Goal: Task Accomplishment & Management: Complete application form

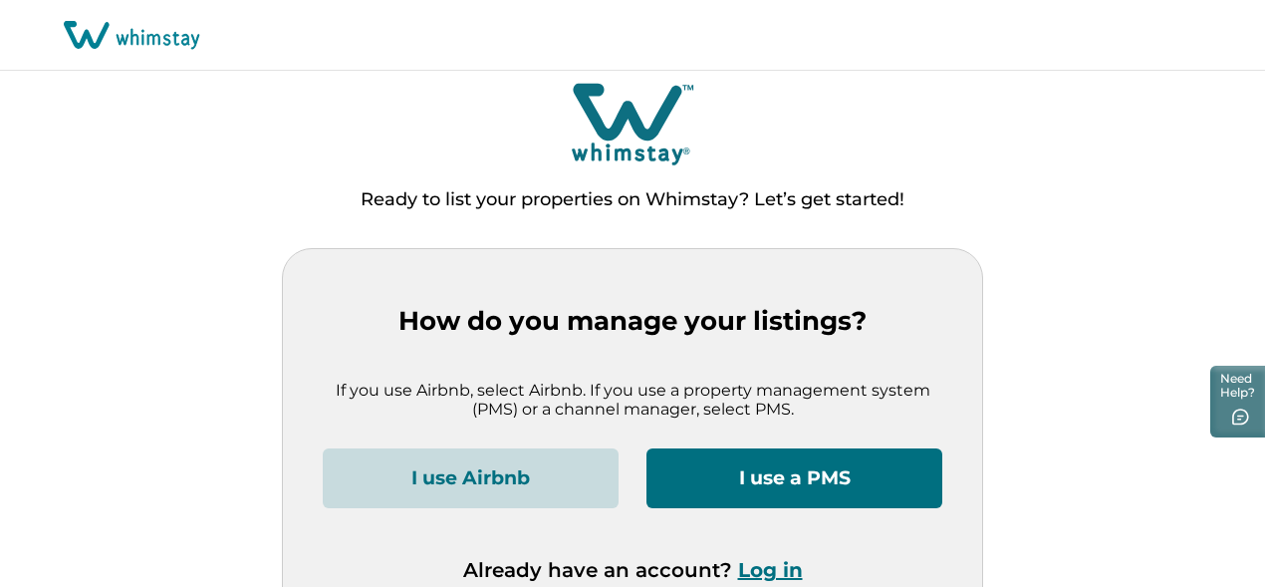
scroll to position [40, 0]
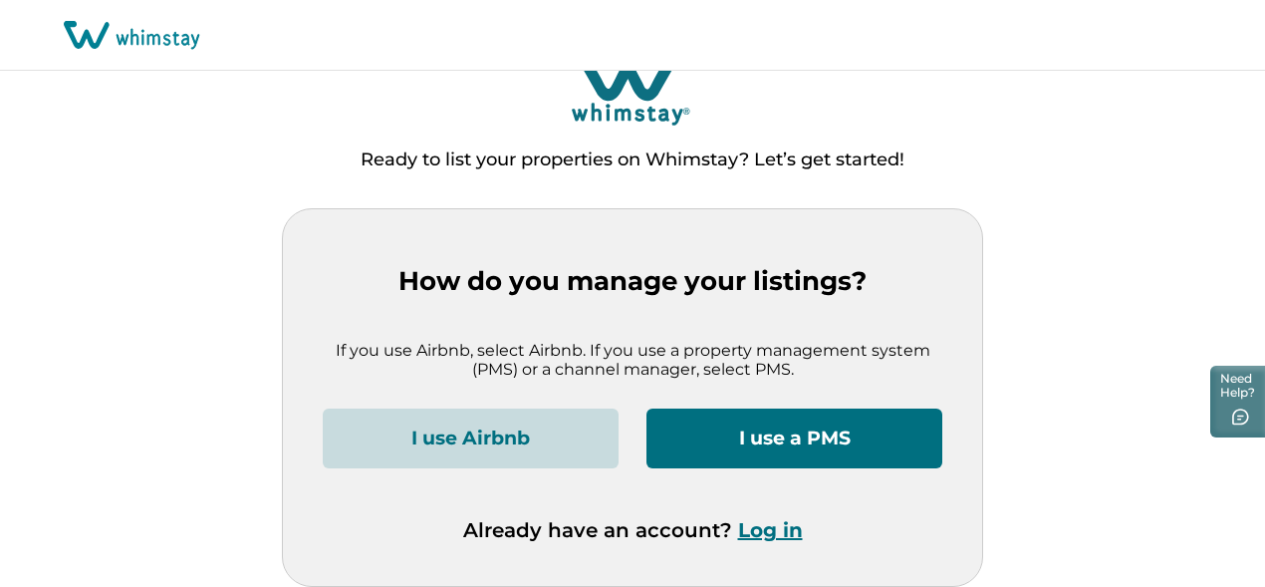
click at [791, 442] on button "I use a PMS" at bounding box center [795, 438] width 296 height 60
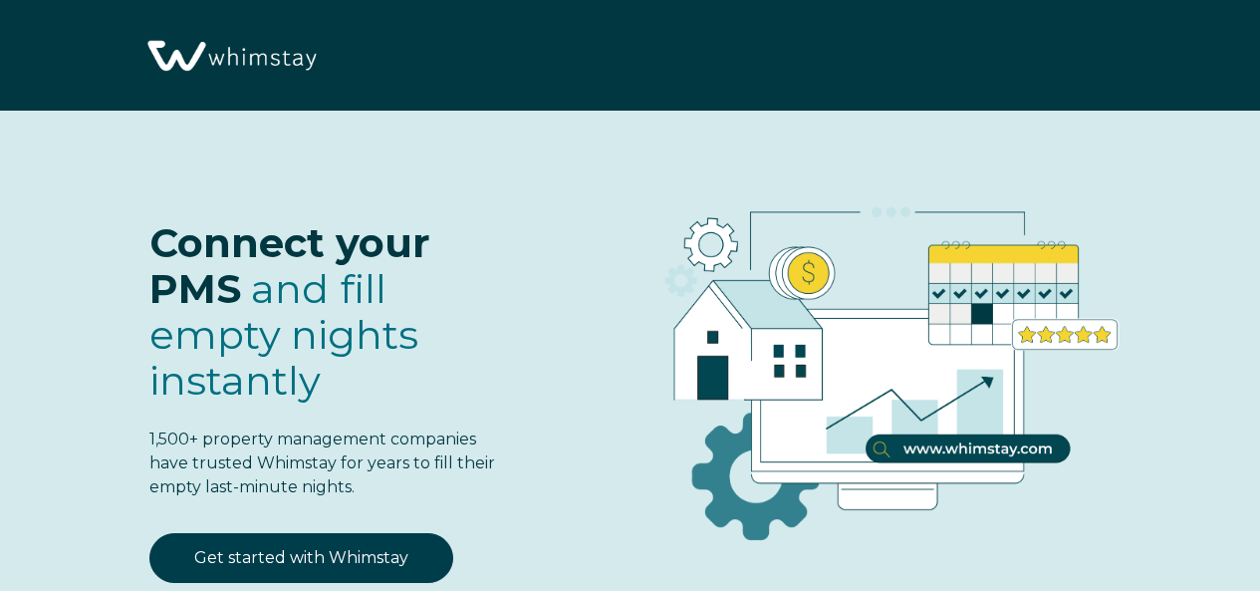
select select "US"
select select "Standard"
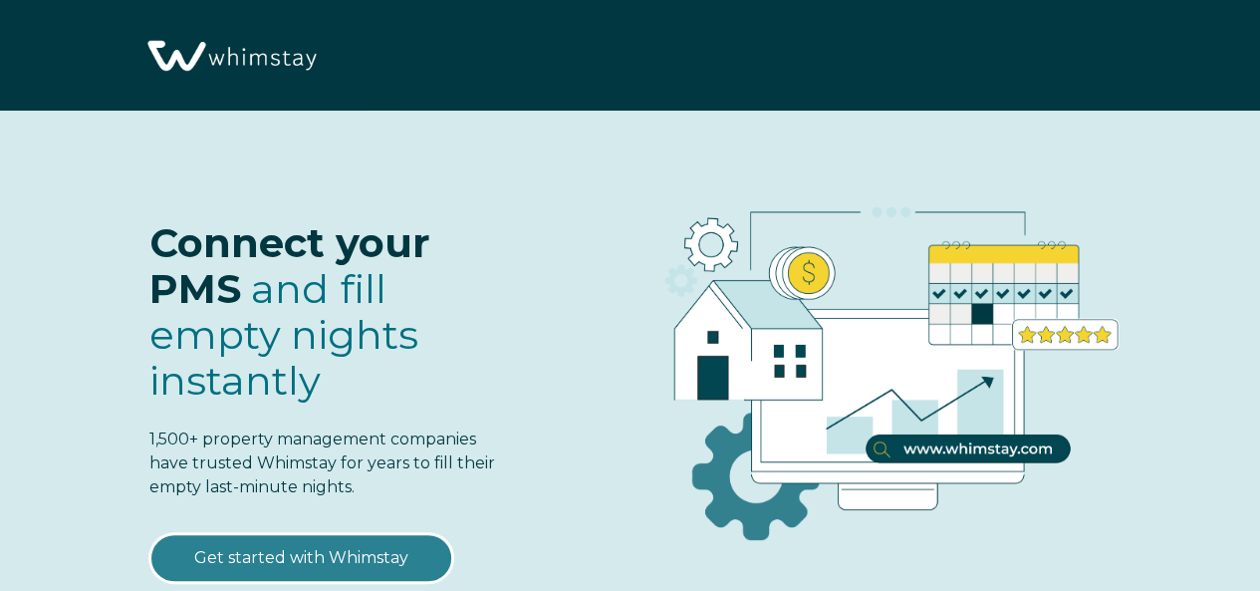
click at [349, 547] on link "Get started with Whimstay" at bounding box center [301, 558] width 304 height 50
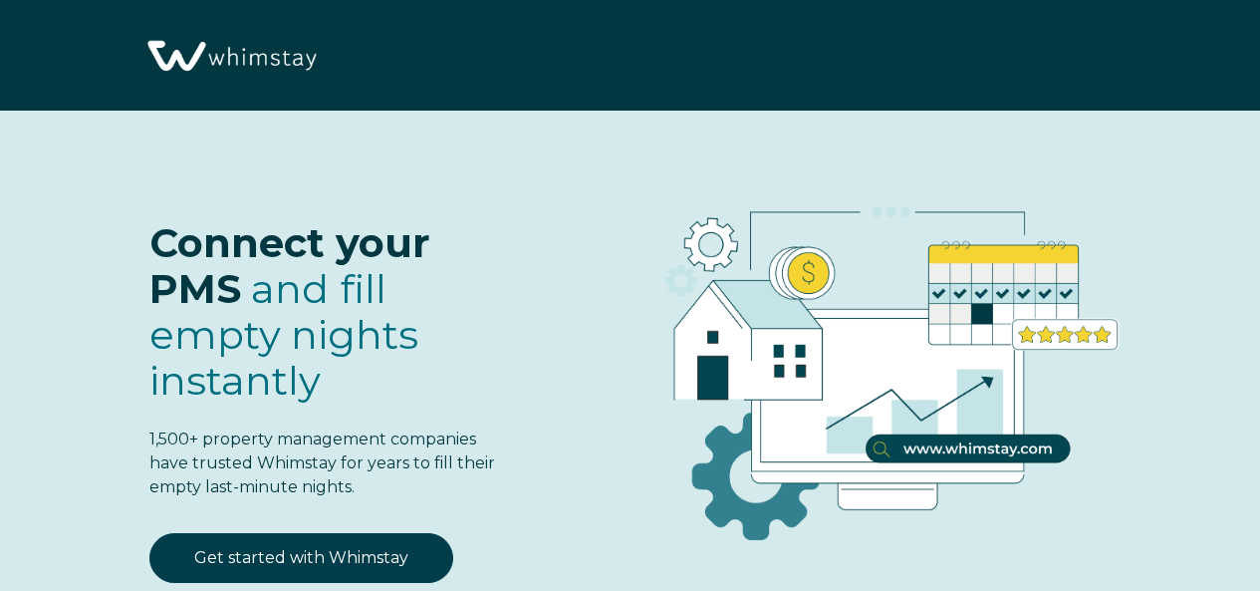
select select "US"
select select "Standard"
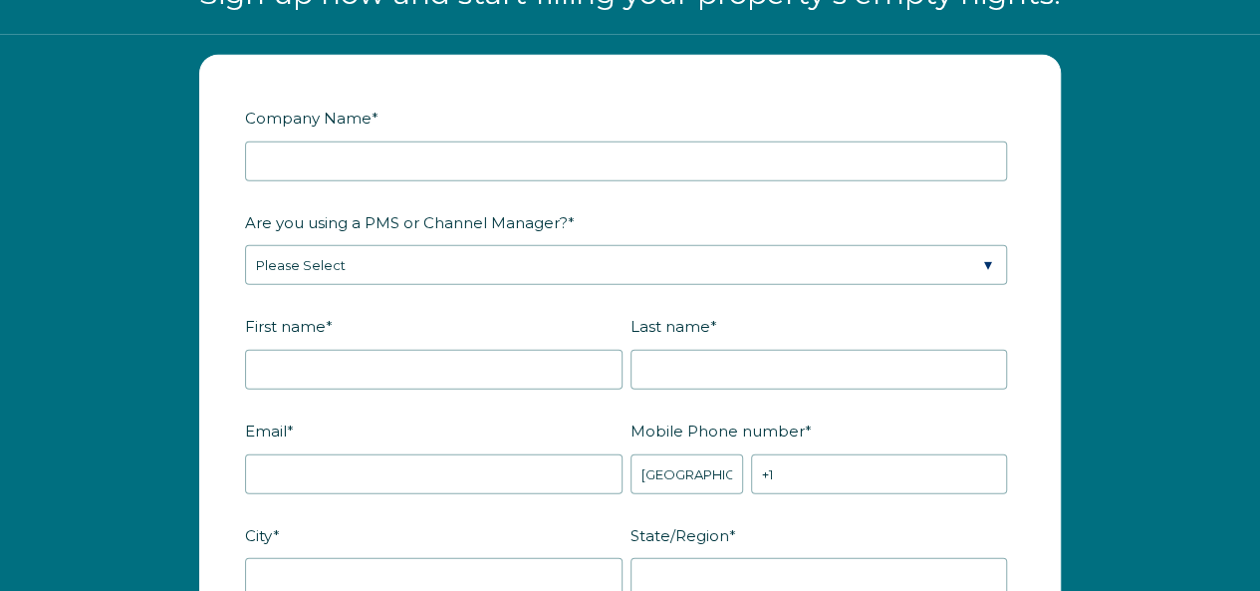
scroll to position [2361, 0]
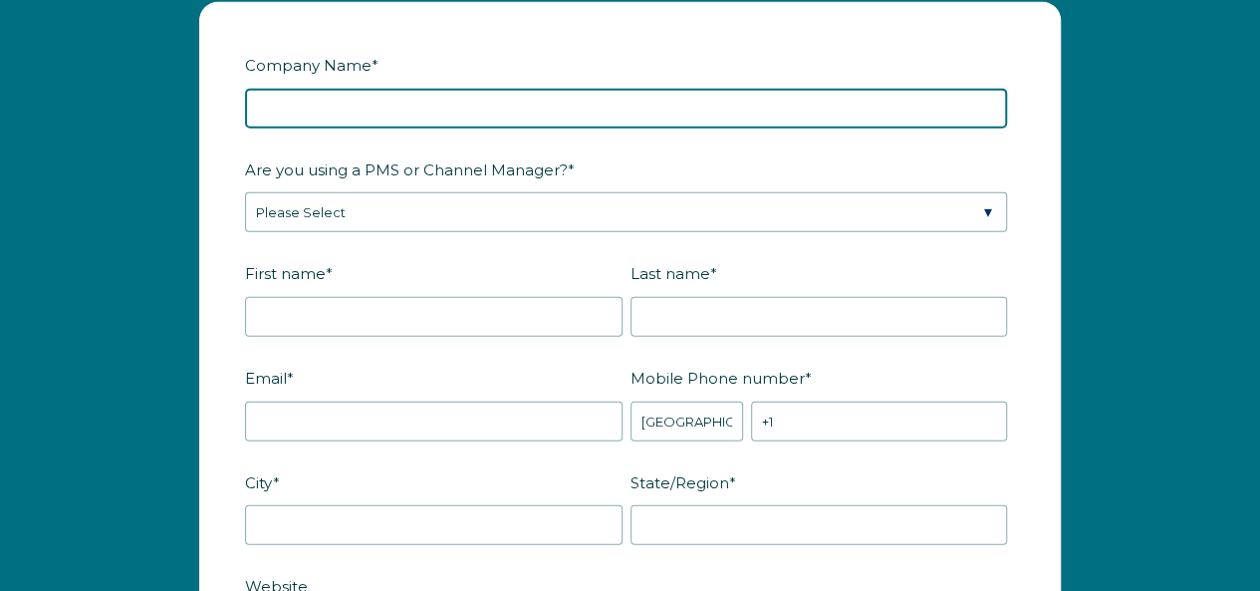
click at [456, 113] on input "Company Name *" at bounding box center [626, 109] width 762 height 40
type input "Unity Star Property Management"
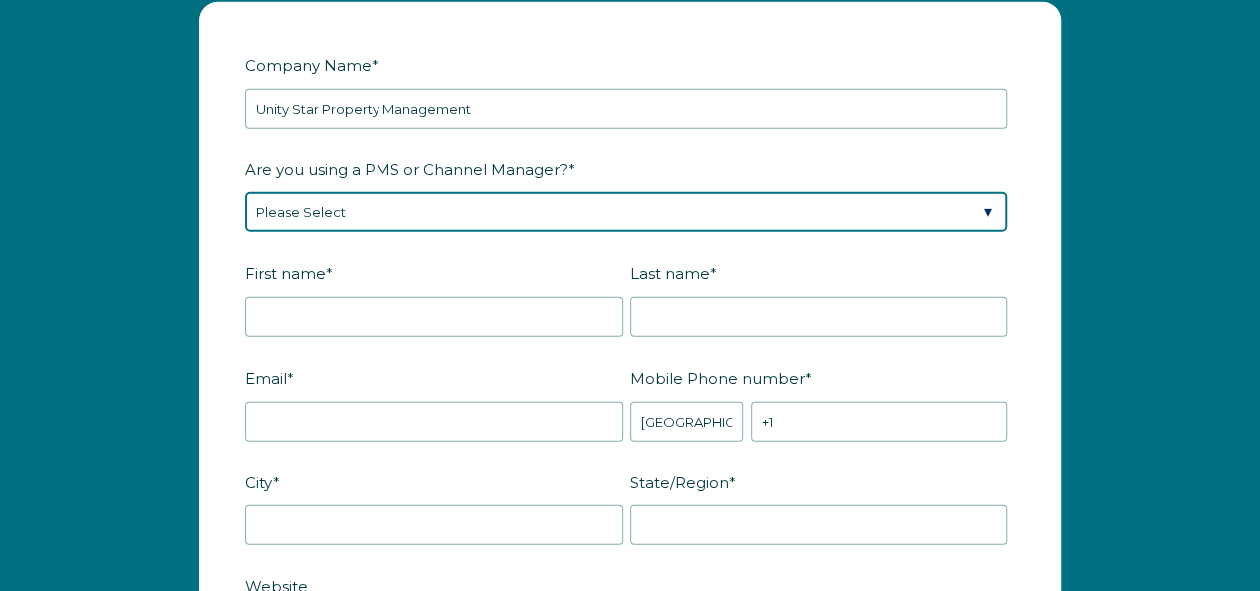
click at [367, 204] on select "Please Select Barefoot BookingPal Boost Brightside CiiRUS Escapia Guesty Hostaw…" at bounding box center [626, 212] width 762 height 40
select select "Not Listed"
click at [245, 192] on select "Please Select Barefoot BookingPal Boost Brightside CiiRUS Escapia Guesty Hostaw…" at bounding box center [626, 212] width 762 height 40
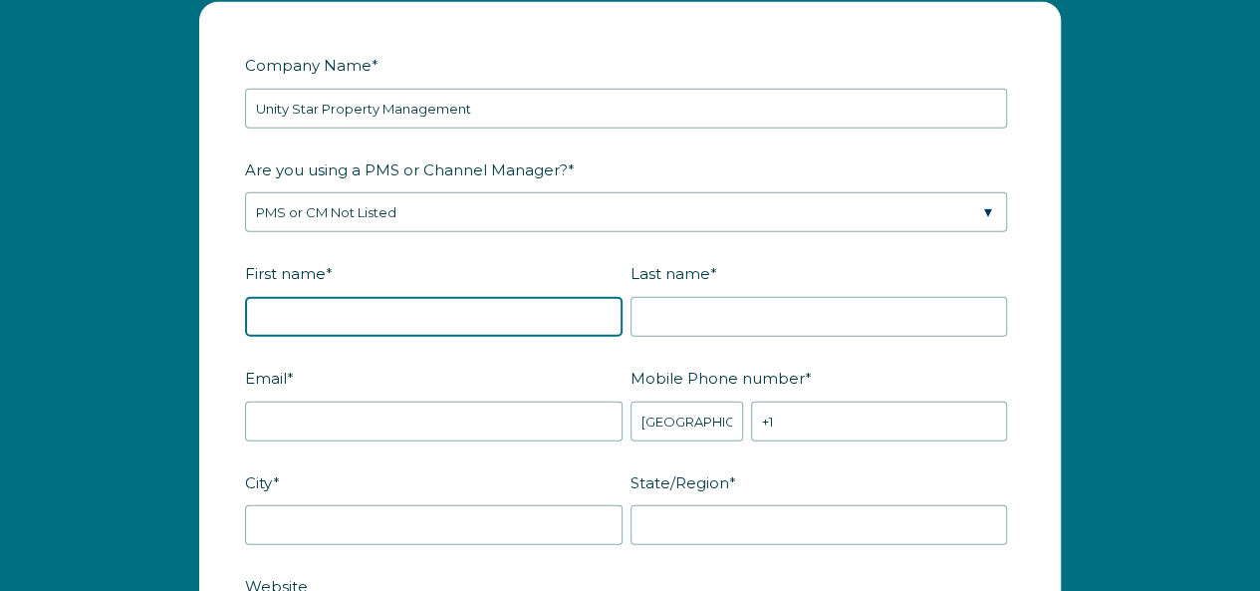
click at [372, 310] on input "First name *" at bounding box center [434, 317] width 378 height 40
type input "Sade"
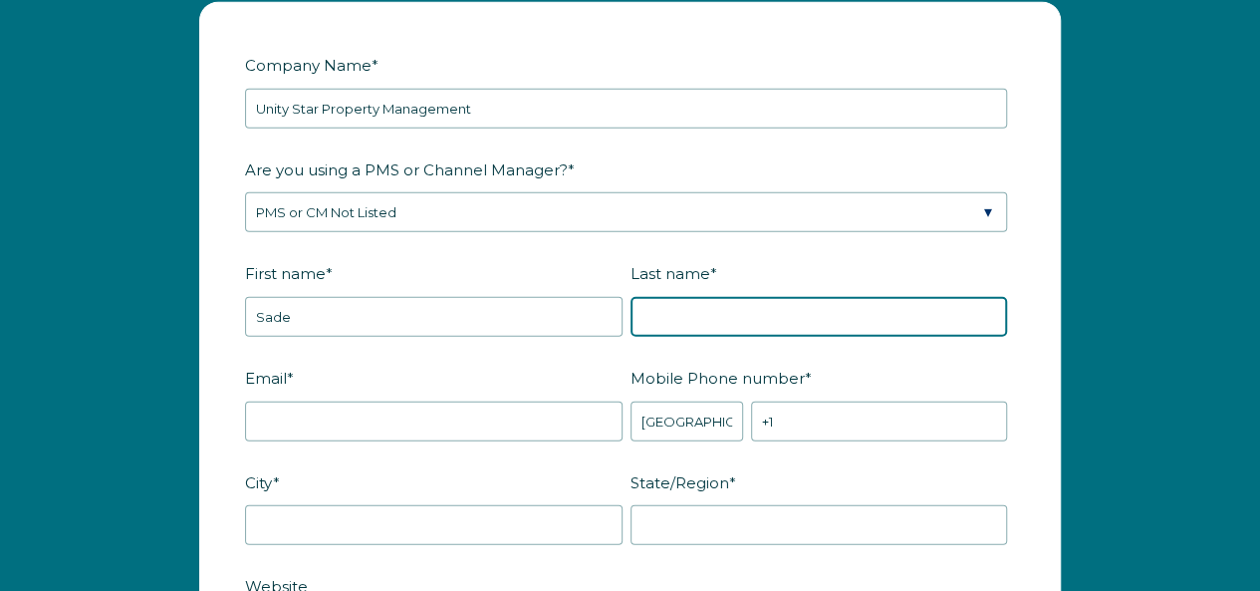
type input "[PERSON_NAME]"
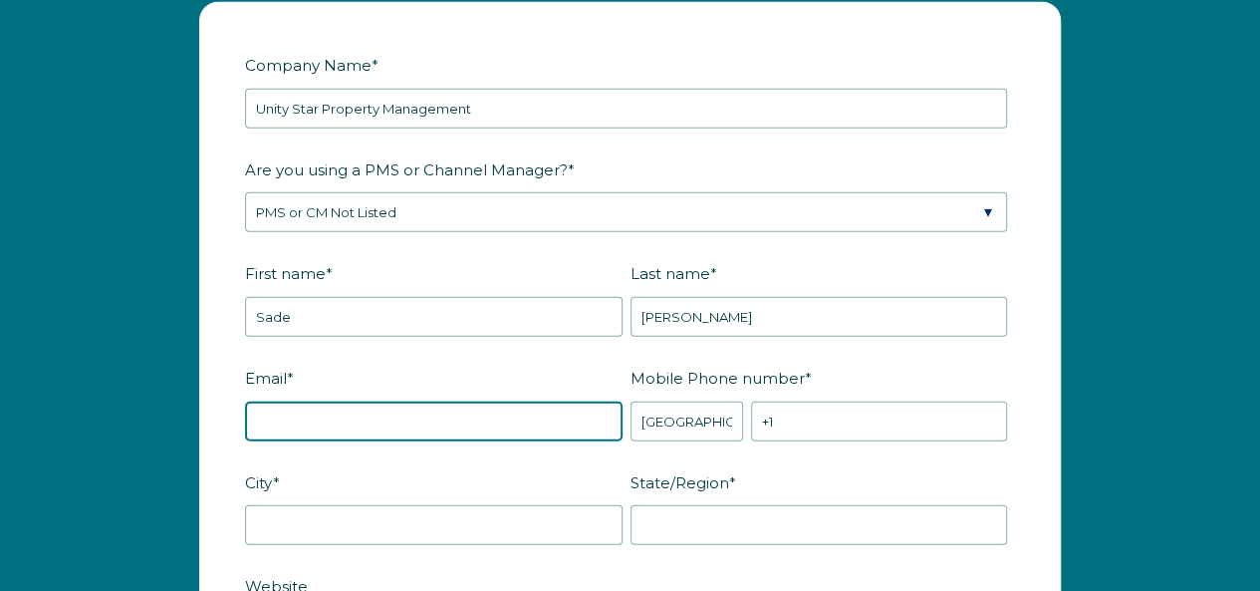
type input "[EMAIL_ADDRESS][DOMAIN_NAME]"
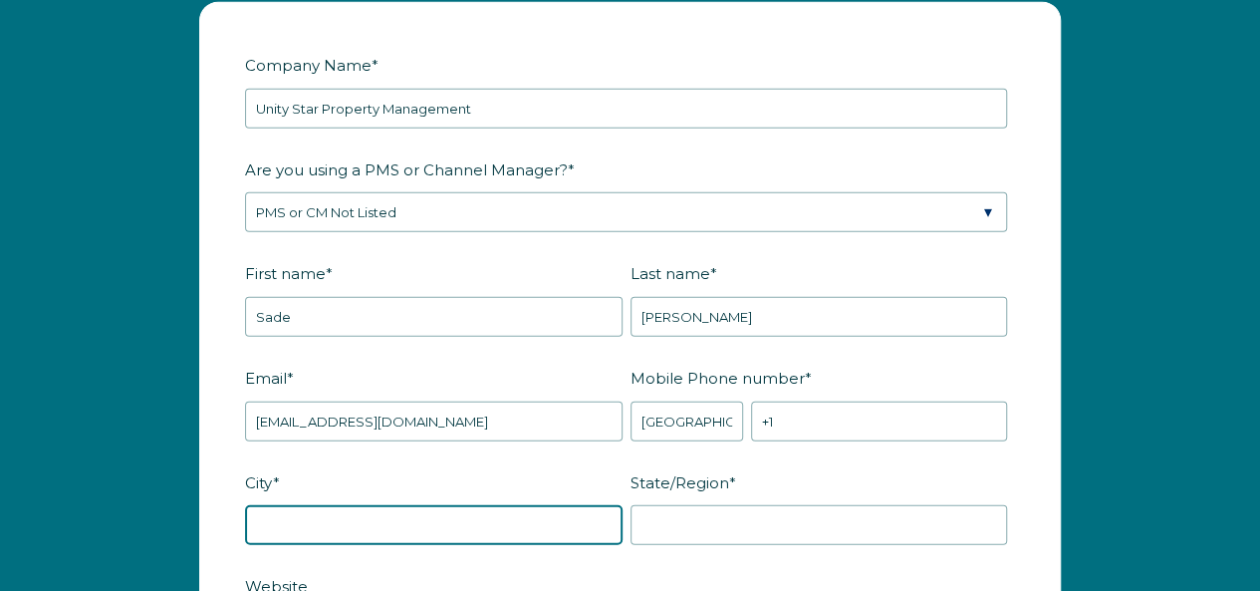
type input "Lahore"
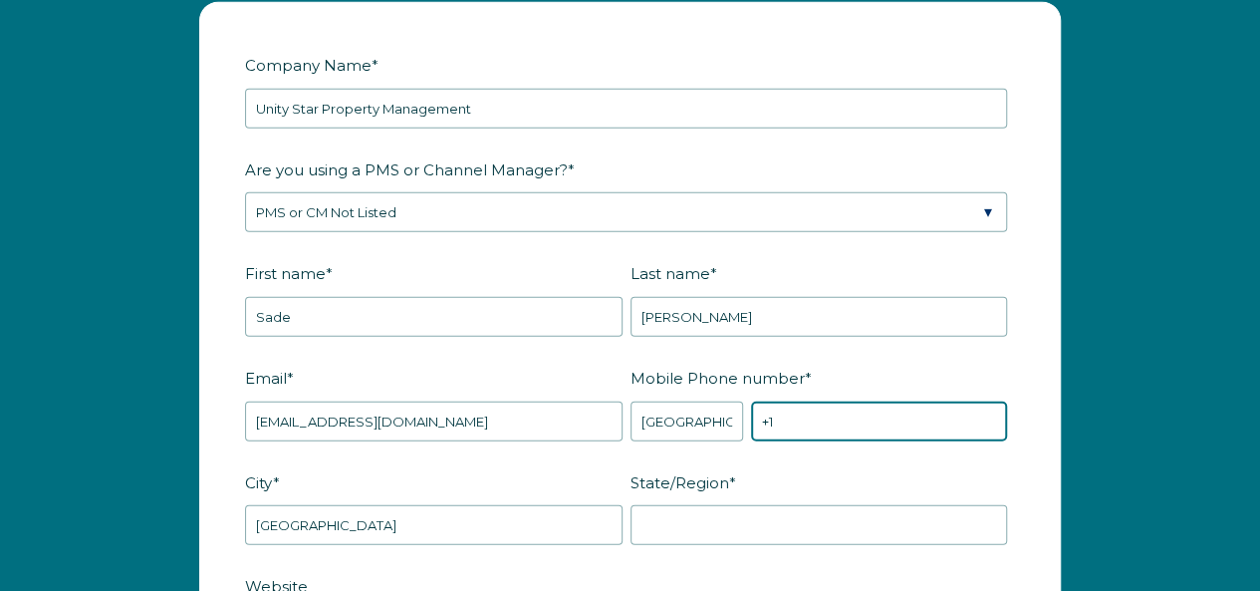
click at [793, 421] on input "+1" at bounding box center [879, 421] width 256 height 40
paste input "[PHONE_NUMBER]"
click at [785, 411] on input "[PHONE_NUMBER]" at bounding box center [879, 421] width 256 height 40
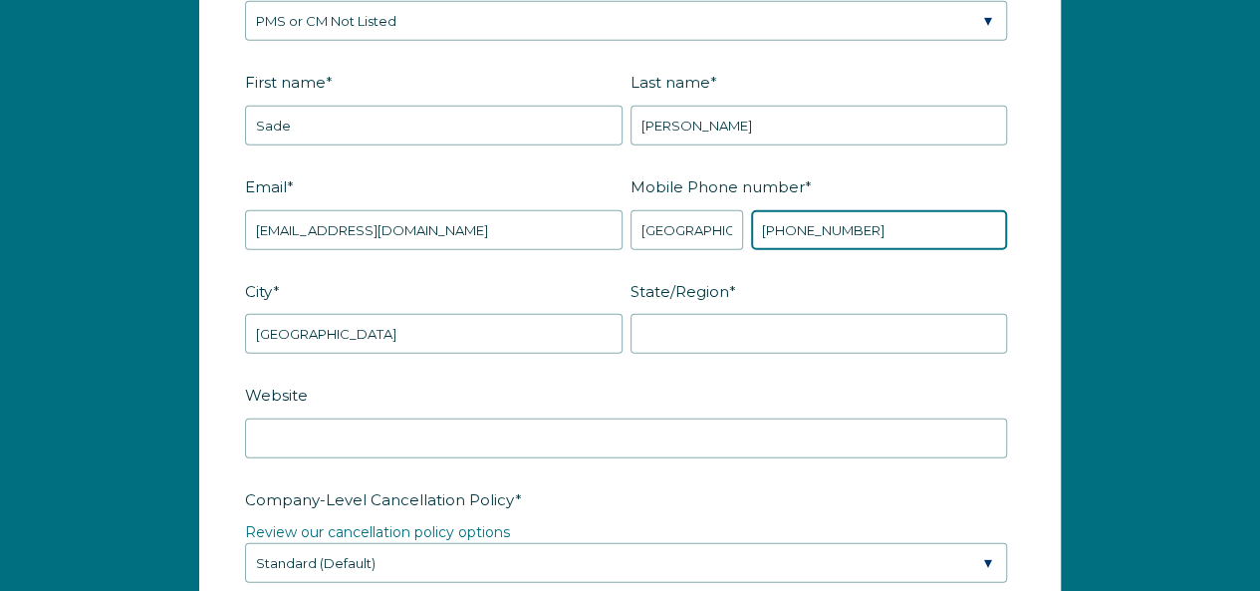
scroll to position [2690, 0]
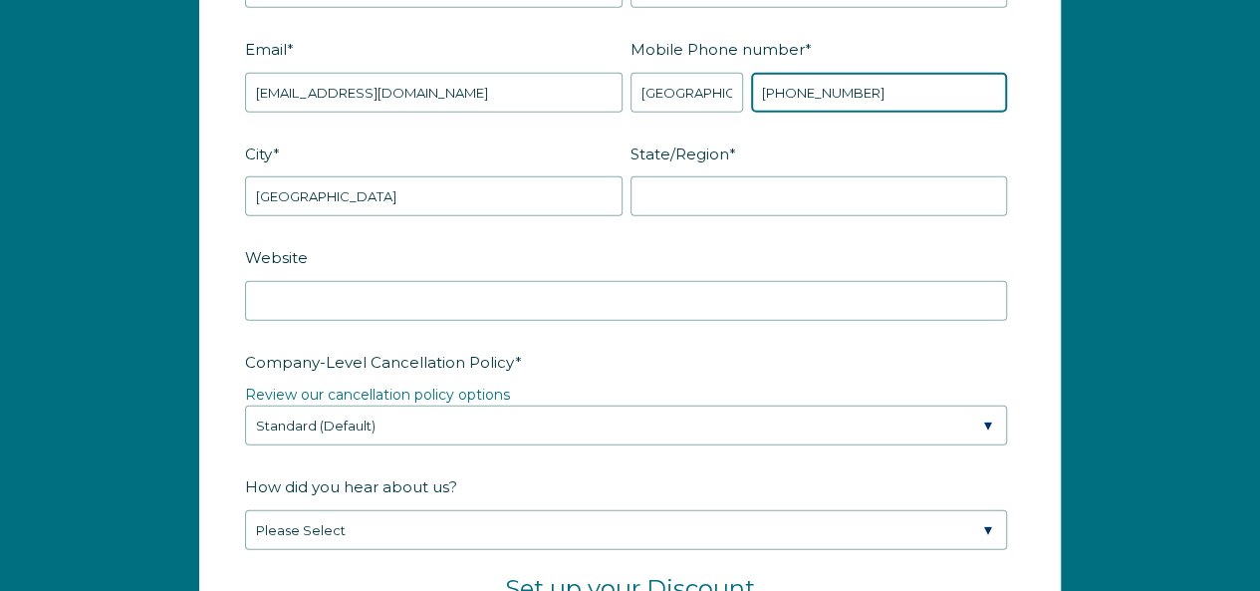
type input "[PHONE_NUMBER]"
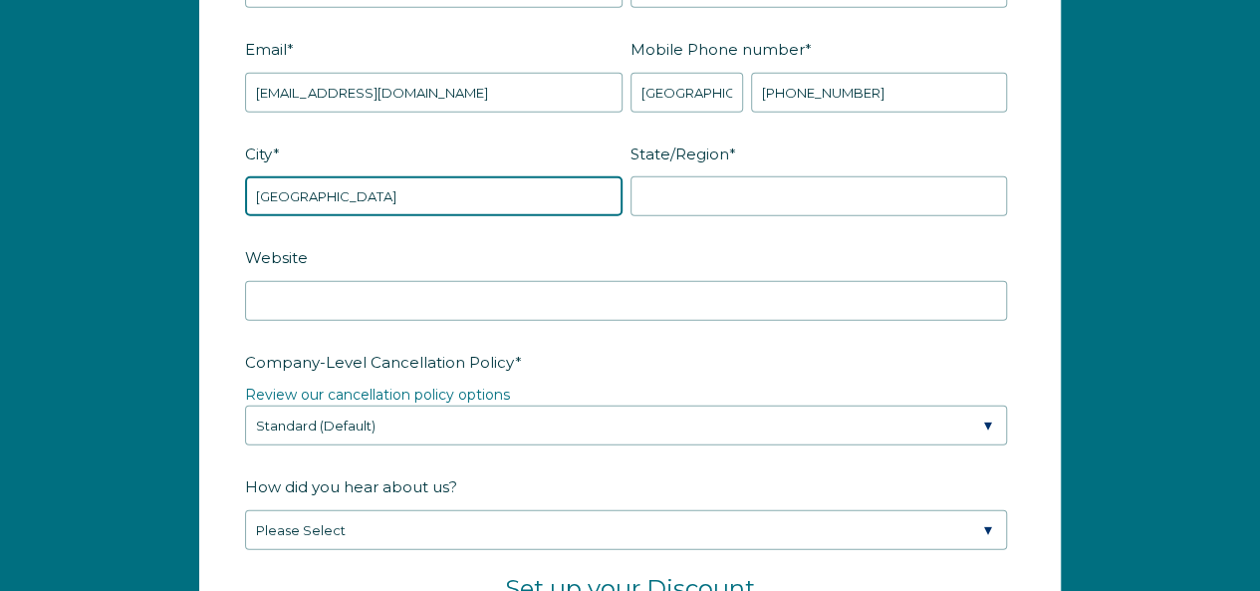
click at [428, 176] on input "Lahore" at bounding box center [434, 196] width 378 height 40
type input "L"
type input "Washington"
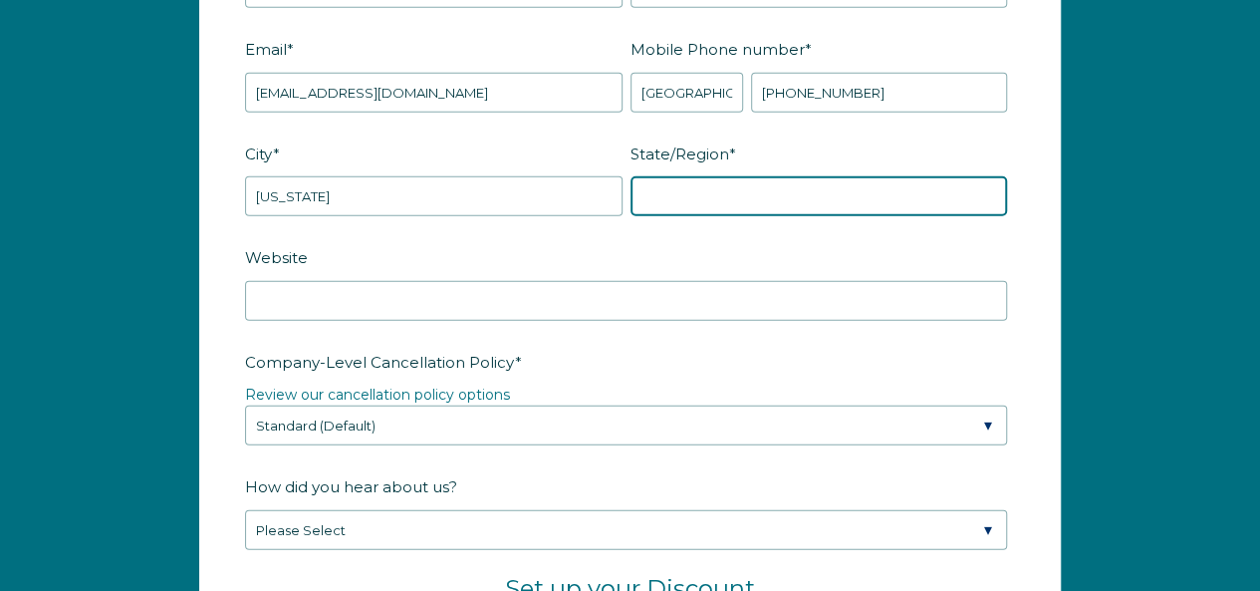
type input "District of Columbia"
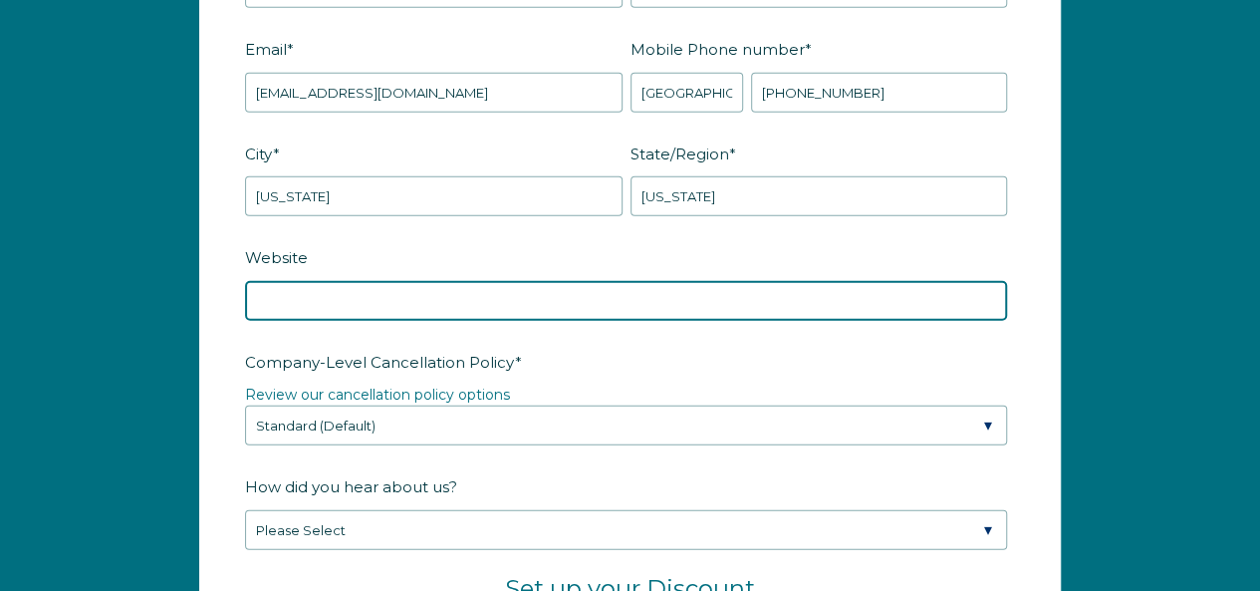
click at [410, 288] on input "Website" at bounding box center [626, 301] width 762 height 40
paste input "[URL][DOMAIN_NAME]"
type input "[URL][DOMAIN_NAME]"
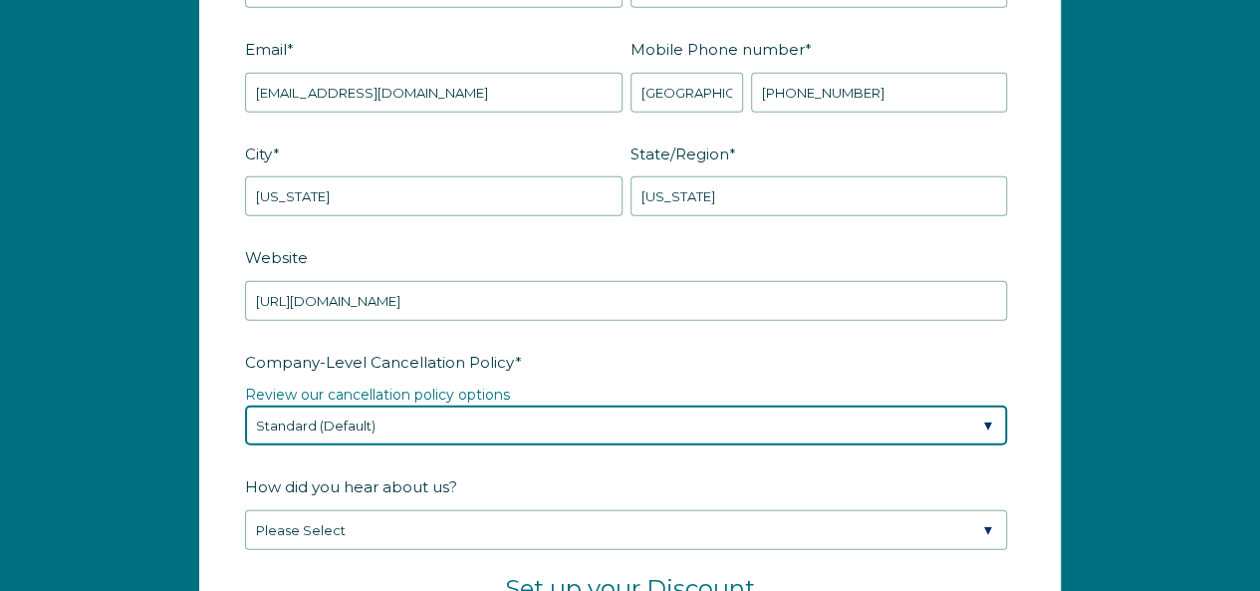
click at [504, 408] on select "Please Select Partial Standard (Default) Moderate Strict" at bounding box center [626, 425] width 762 height 40
click at [504, 410] on select "Please Select Partial Standard (Default) Moderate Strict" at bounding box center [626, 425] width 762 height 40
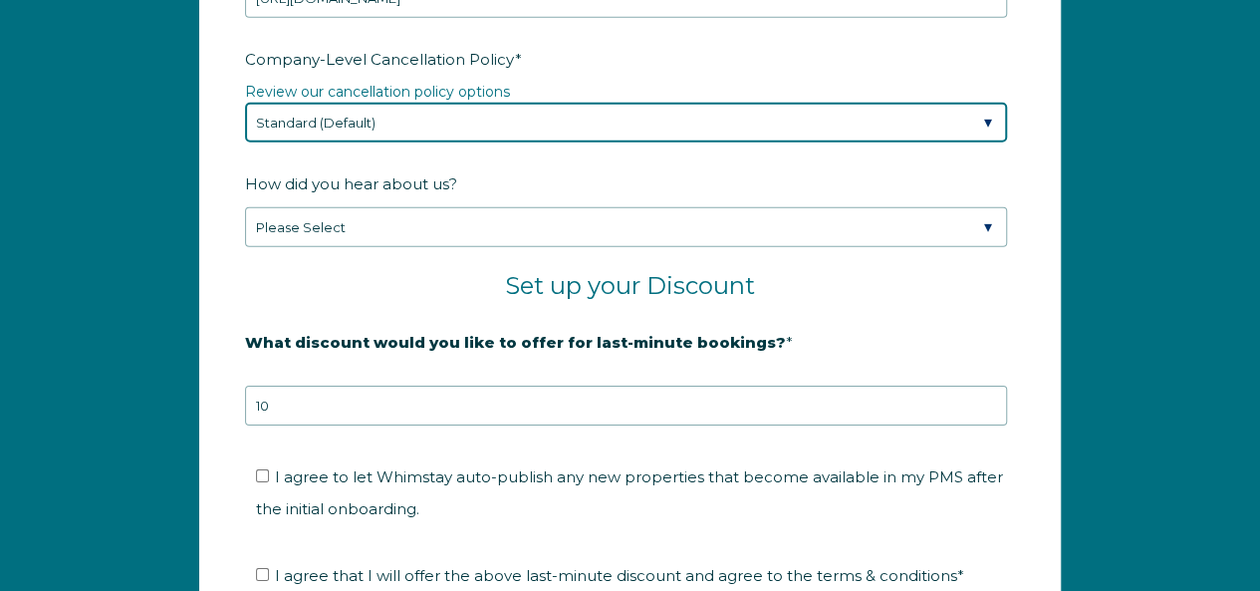
scroll to position [3052, 0]
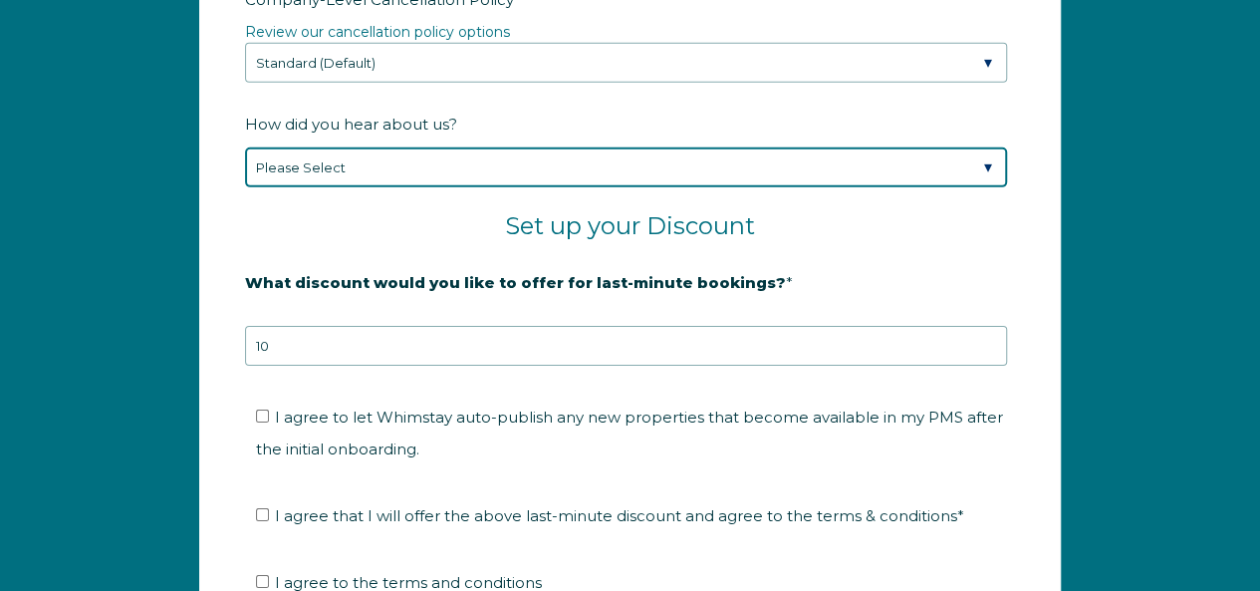
click at [343, 166] on select "Please Select Found Whimstay through a Google search Spoke to a Whimstay salesp…" at bounding box center [626, 167] width 762 height 40
select select "Google Search"
click at [245, 147] on select "Please Select Found Whimstay through a Google search Spoke to a Whimstay salesp…" at bounding box center [626, 167] width 762 height 40
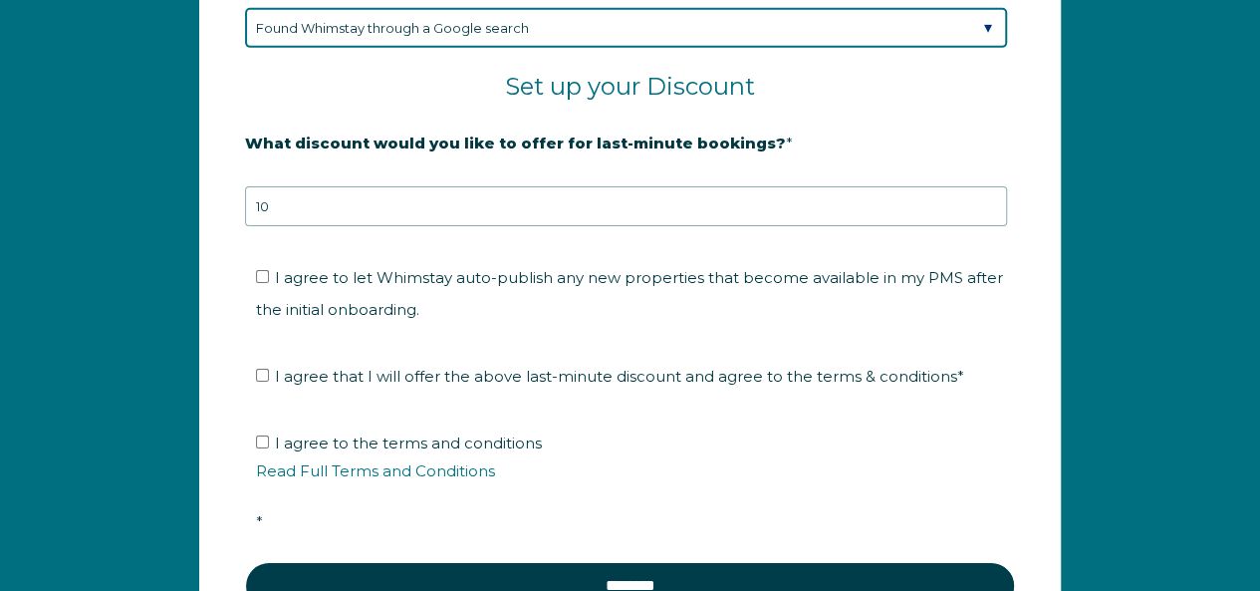
scroll to position [3218, 0]
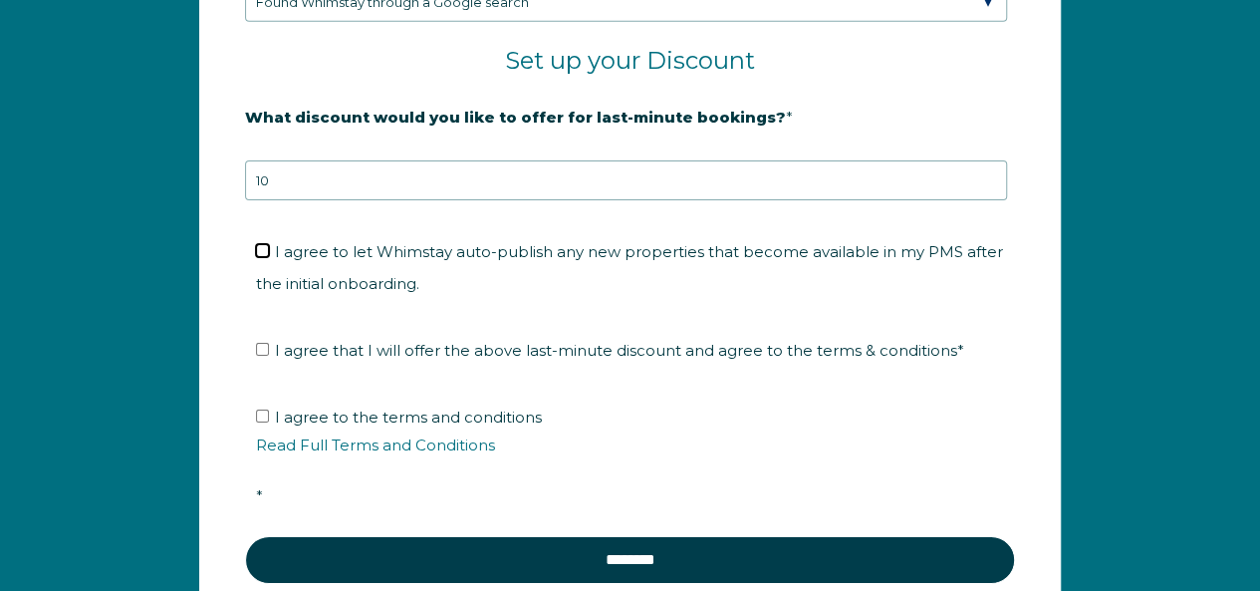
click at [259, 244] on input "I agree to let Whimstay auto-publish any new properties that become available i…" at bounding box center [262, 250] width 13 height 13
checkbox input "true"
click at [256, 343] on input "I agree that I will offer the above last-minute discount and agree to the terms…" at bounding box center [262, 349] width 13 height 13
checkbox input "true"
click at [254, 408] on ul "I agree to the terms and conditions Read Full Terms and Conditions *" at bounding box center [626, 456] width 762 height 111
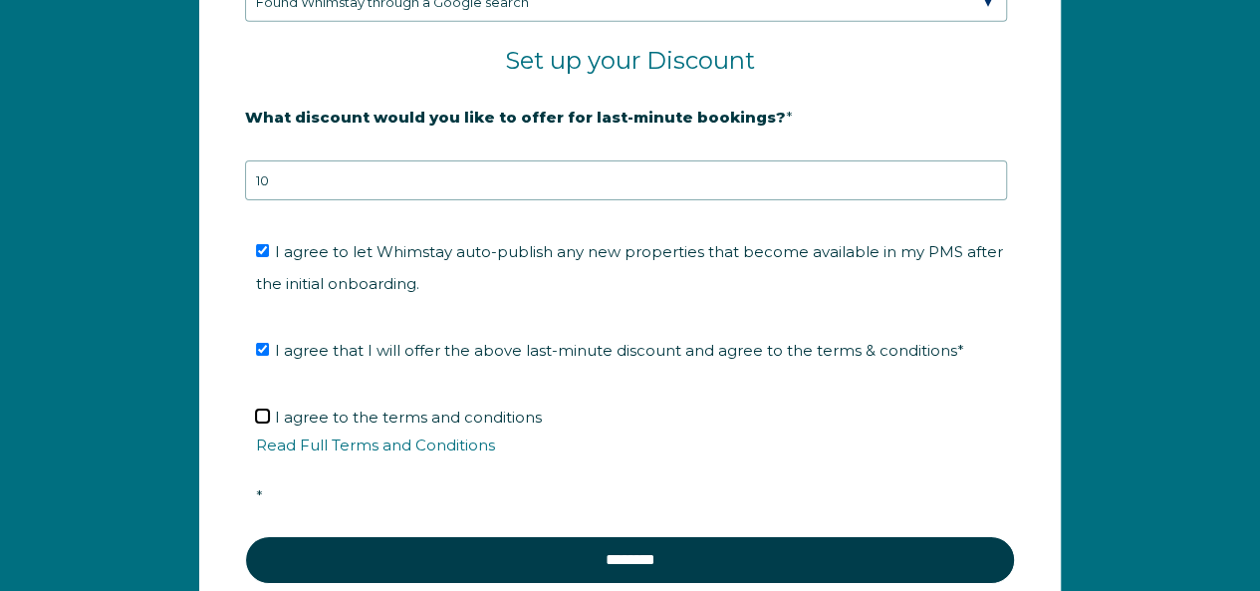
click at [262, 409] on input "I agree to the terms and conditions Read Full Terms and Conditions *" at bounding box center [262, 415] width 13 height 13
checkbox input "true"
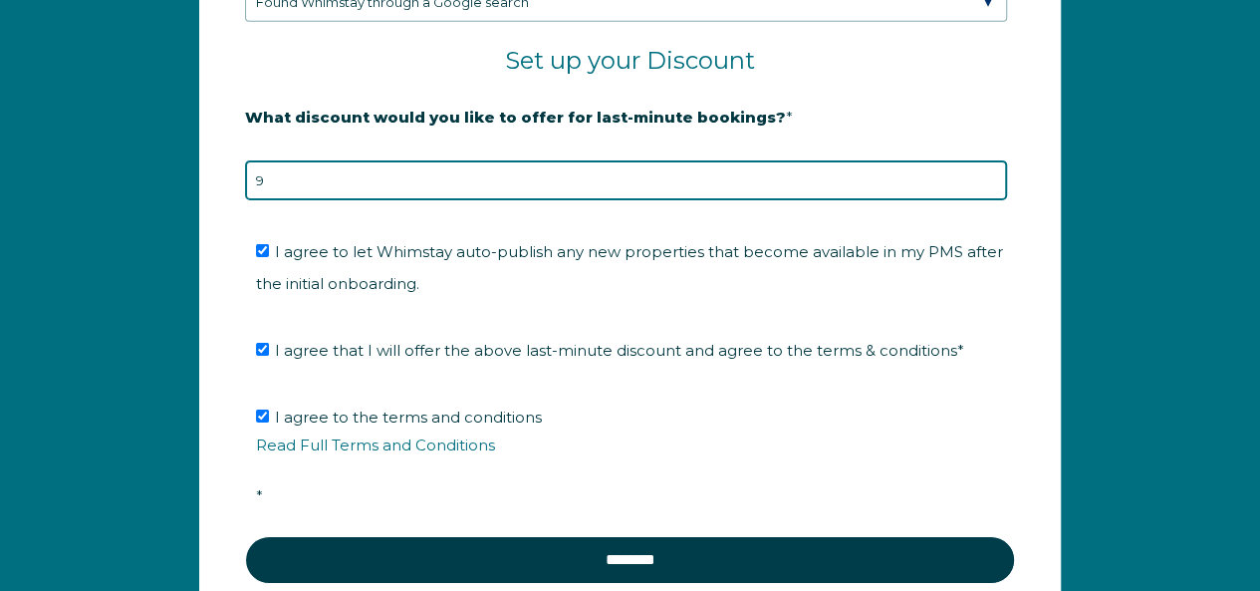
click at [990, 175] on input "9" at bounding box center [626, 180] width 762 height 40
click at [990, 175] on input "8" at bounding box center [626, 180] width 762 height 40
click at [990, 175] on input "7" at bounding box center [626, 180] width 762 height 40
click at [989, 175] on input "6" at bounding box center [626, 180] width 762 height 40
click at [989, 175] on input "5" at bounding box center [626, 180] width 762 height 40
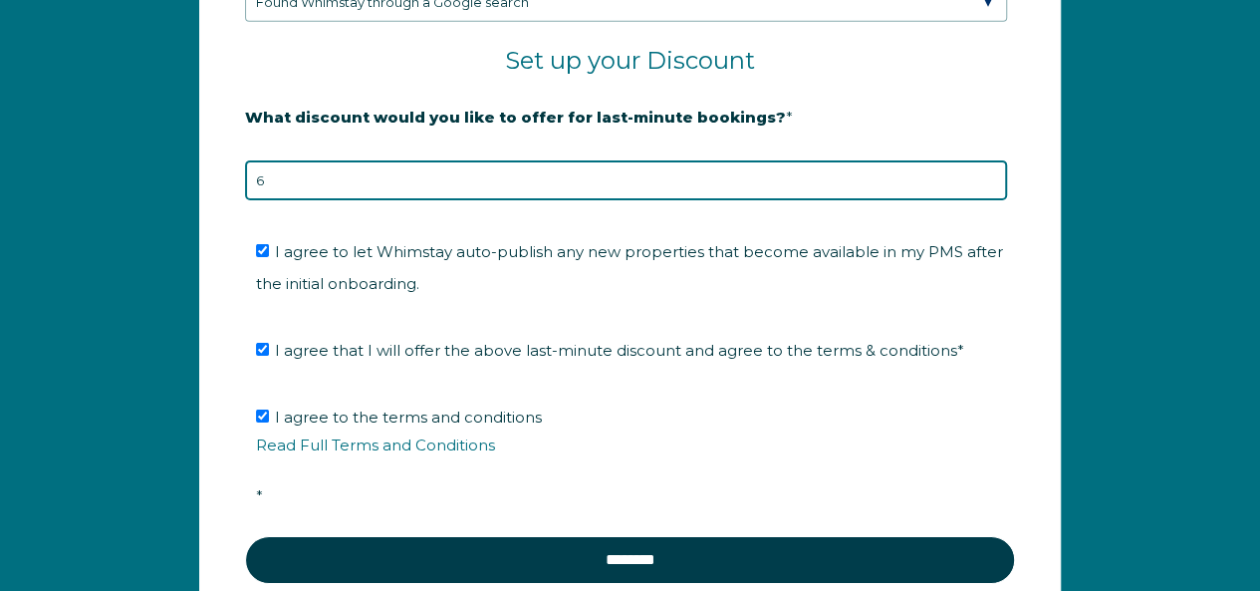
click at [989, 167] on input "6" at bounding box center [626, 180] width 762 height 40
click at [989, 167] on input "7" at bounding box center [626, 180] width 762 height 40
click at [989, 167] on input "8" at bounding box center [626, 180] width 762 height 40
click at [989, 167] on input "9" at bounding box center [626, 180] width 762 height 40
type input "10"
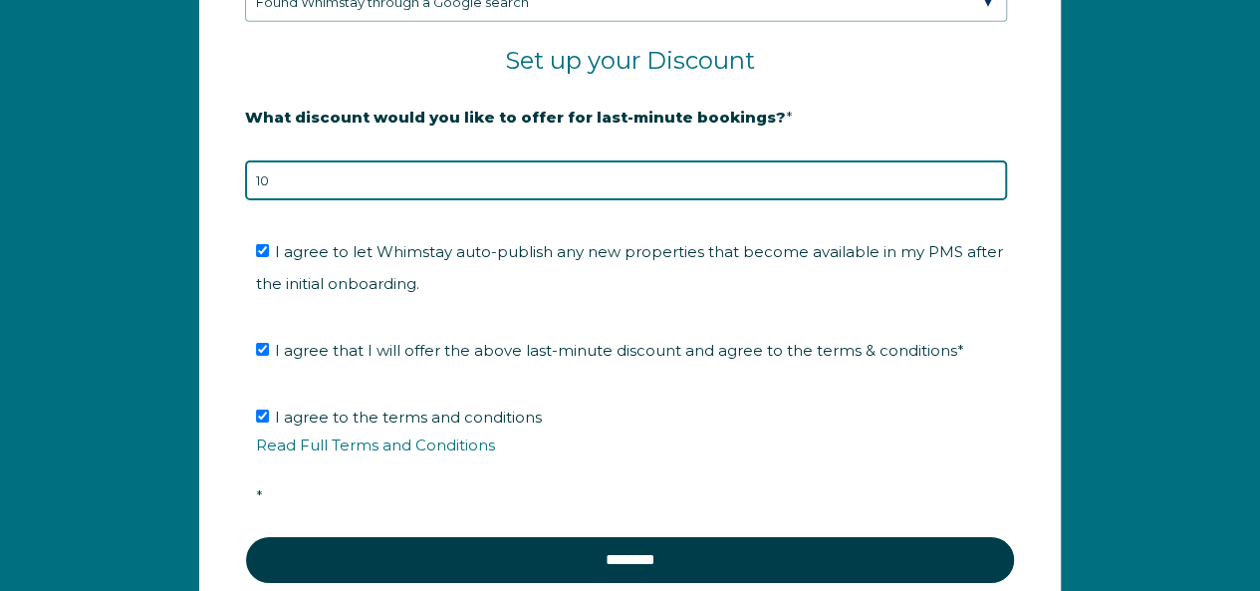
click at [989, 167] on input "10" at bounding box center [626, 180] width 762 height 40
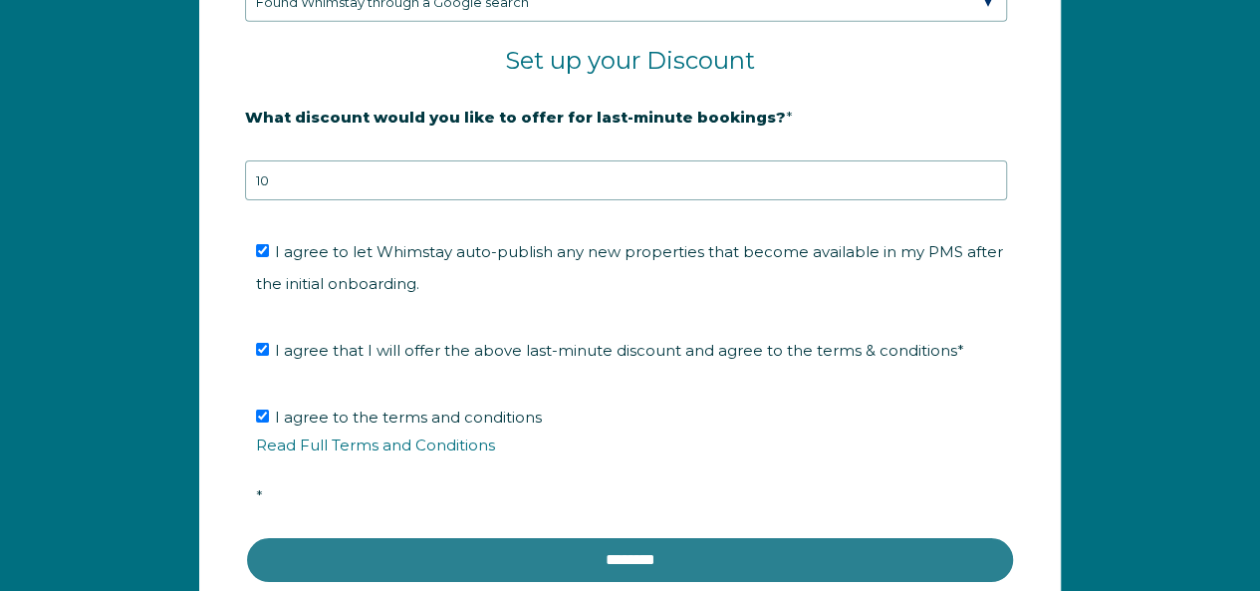
click at [671, 536] on input "********" at bounding box center [630, 560] width 770 height 48
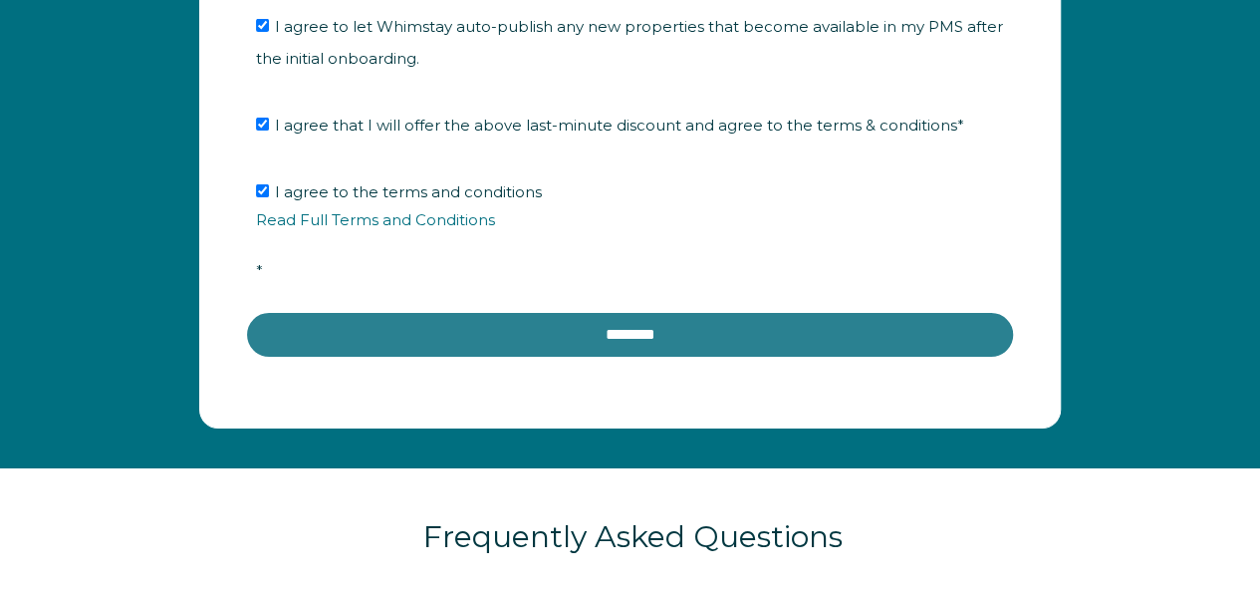
scroll to position [3450, 0]
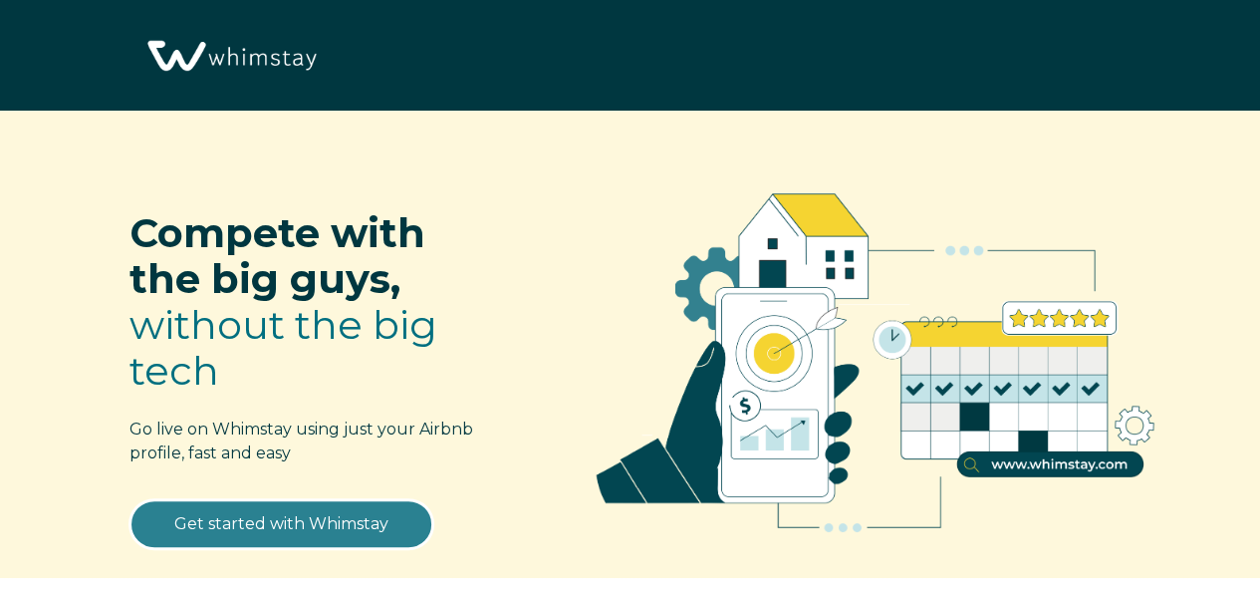
click at [277, 509] on link "Get started with Whimstay" at bounding box center [281, 524] width 304 height 50
select select "US"
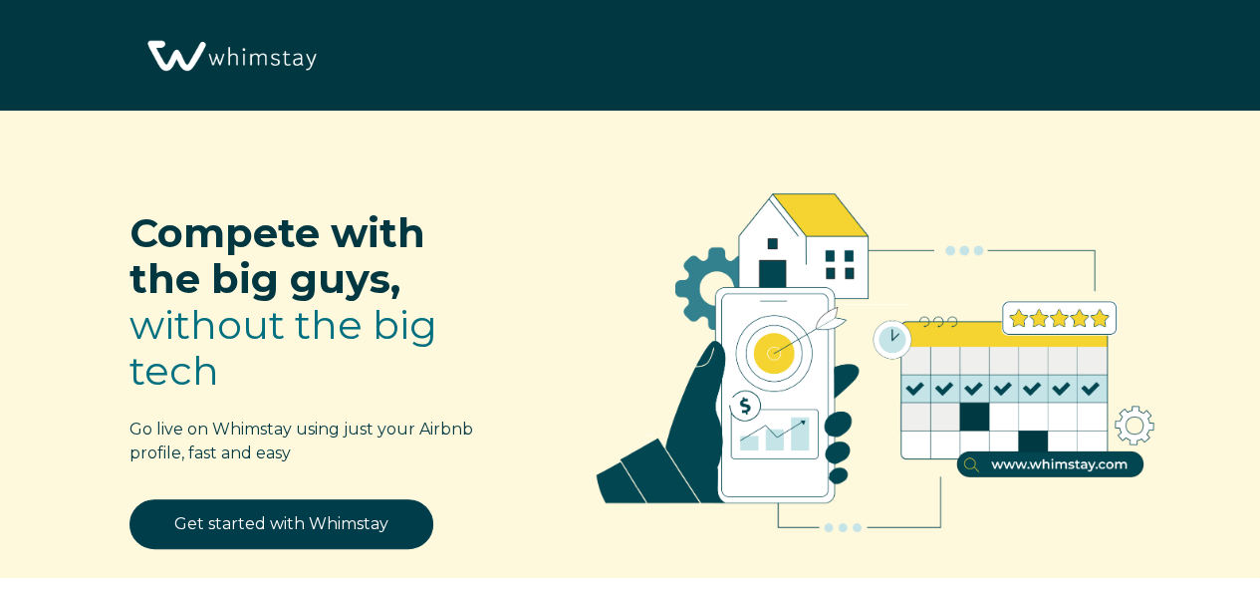
scroll to position [2295, 0]
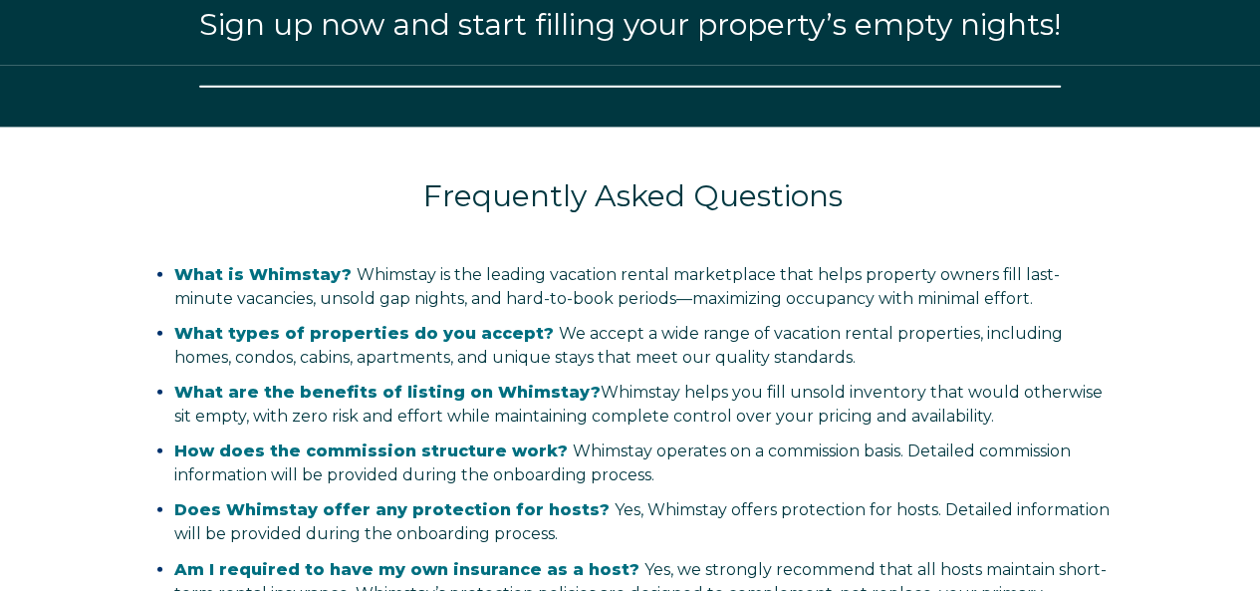
select select "US"
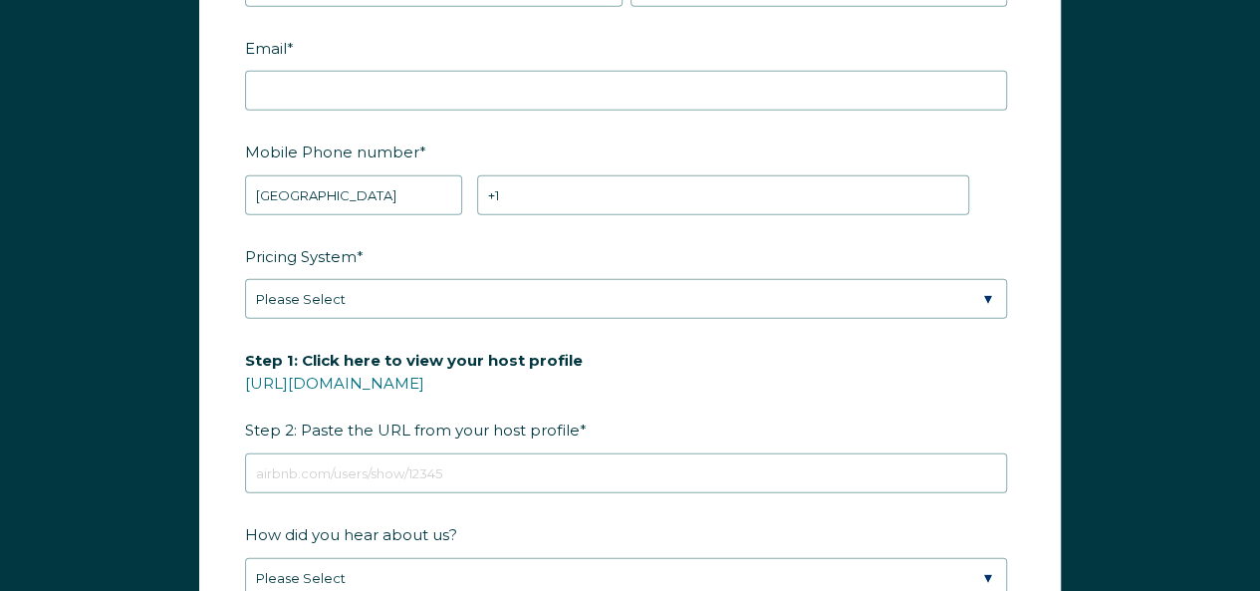
scroll to position [2517, 0]
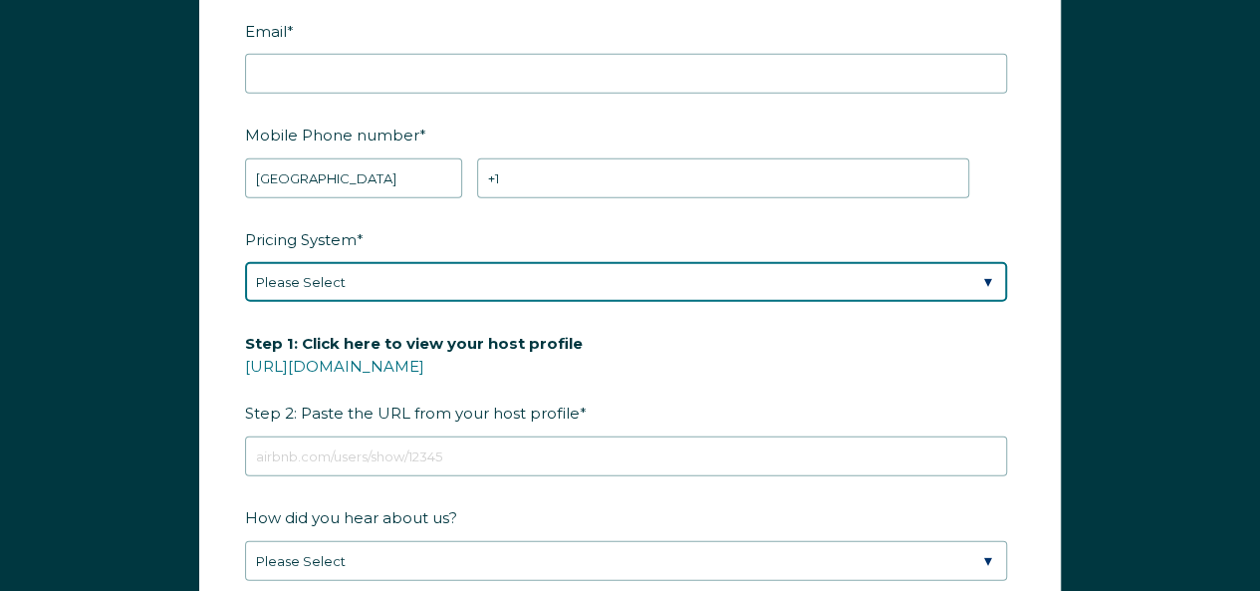
click at [550, 272] on select "Please Select Manual Airbnb Smart Pricing PriceLabs Wheelhouse Beyond Pricing 3…" at bounding box center [626, 282] width 762 height 40
select select "Manual"
click at [245, 262] on select "Please Select Manual Airbnb Smart Pricing PriceLabs Wheelhouse Beyond Pricing 3…" at bounding box center [626, 282] width 762 height 40
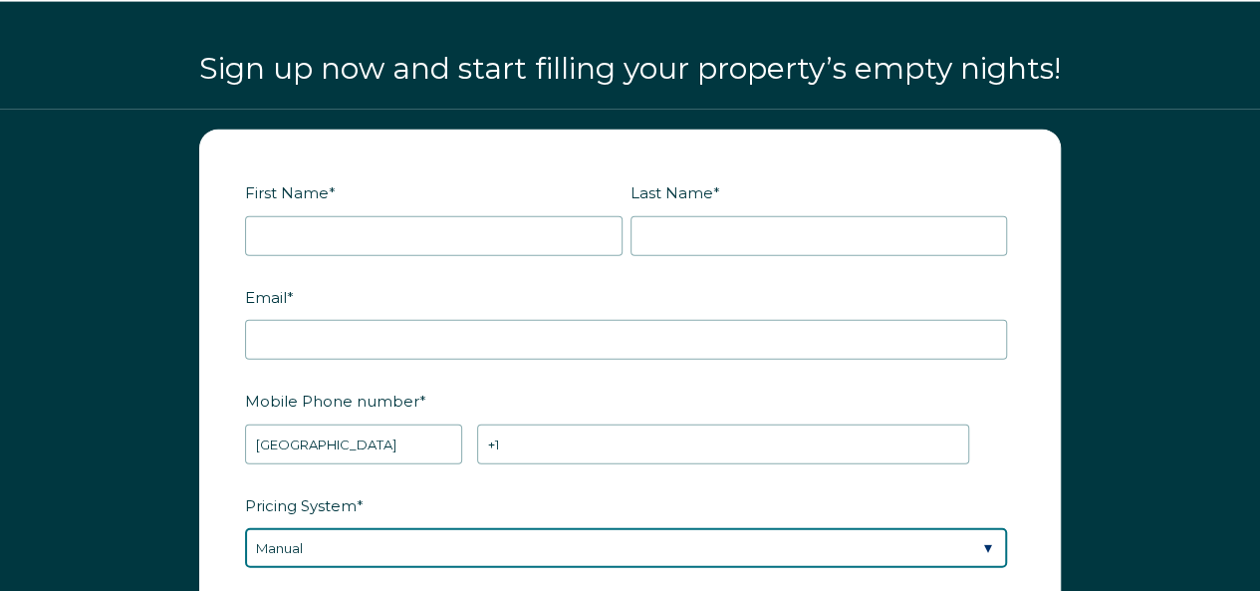
scroll to position [2273, 0]
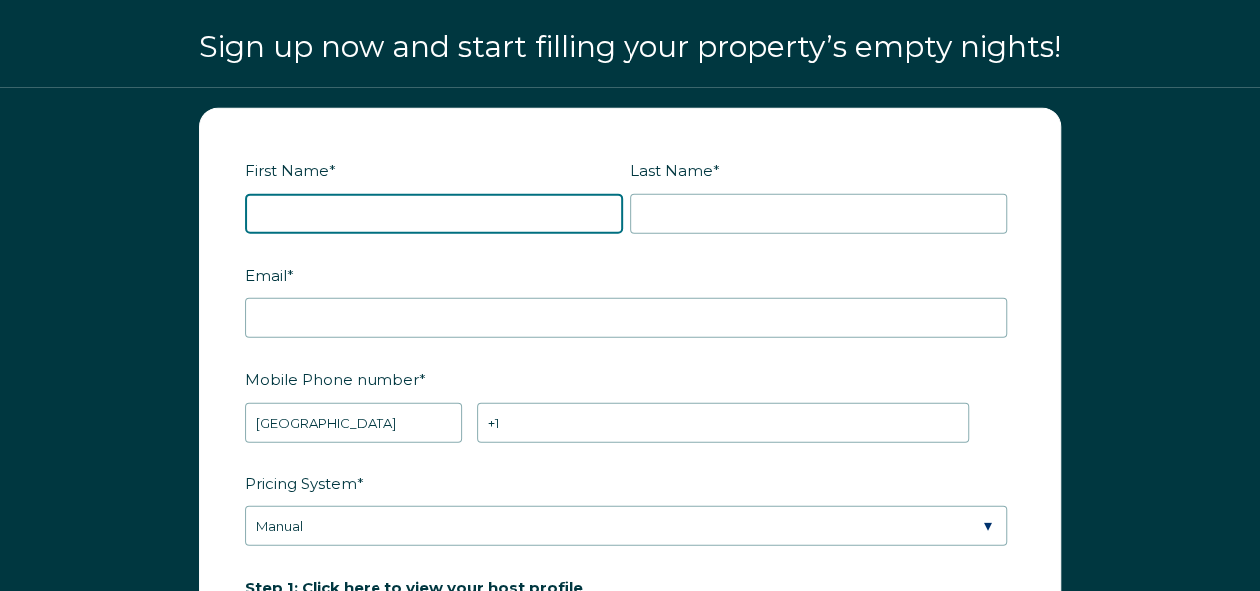
click at [426, 220] on input "First Name *" at bounding box center [434, 214] width 378 height 40
type input "Sade"
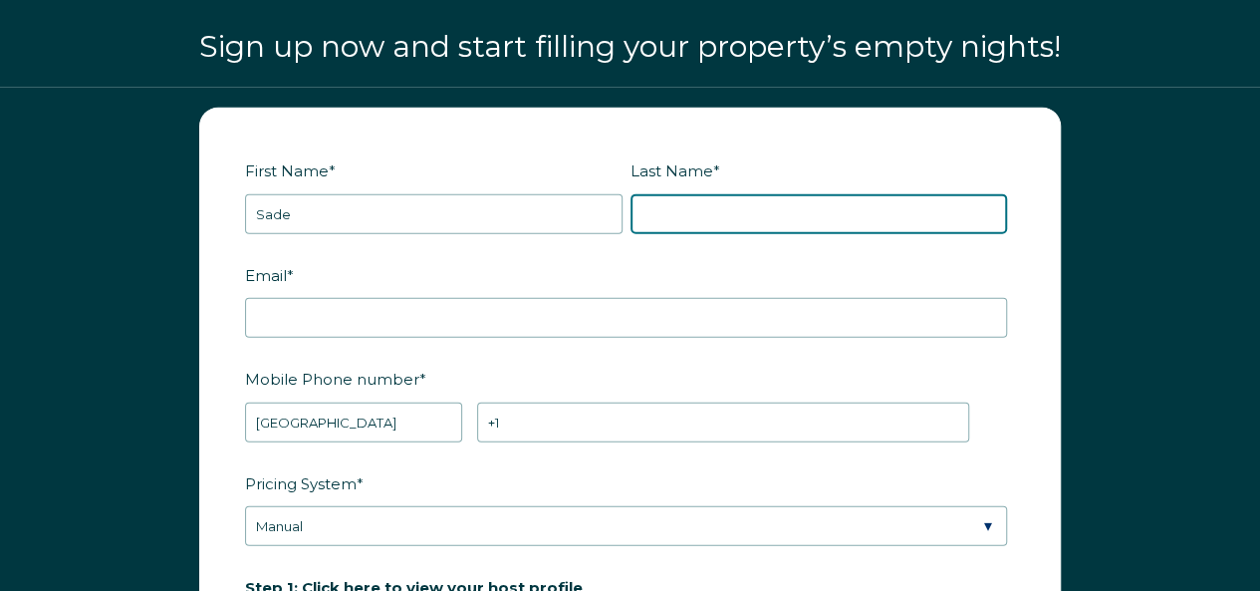
type input "[PERSON_NAME]"
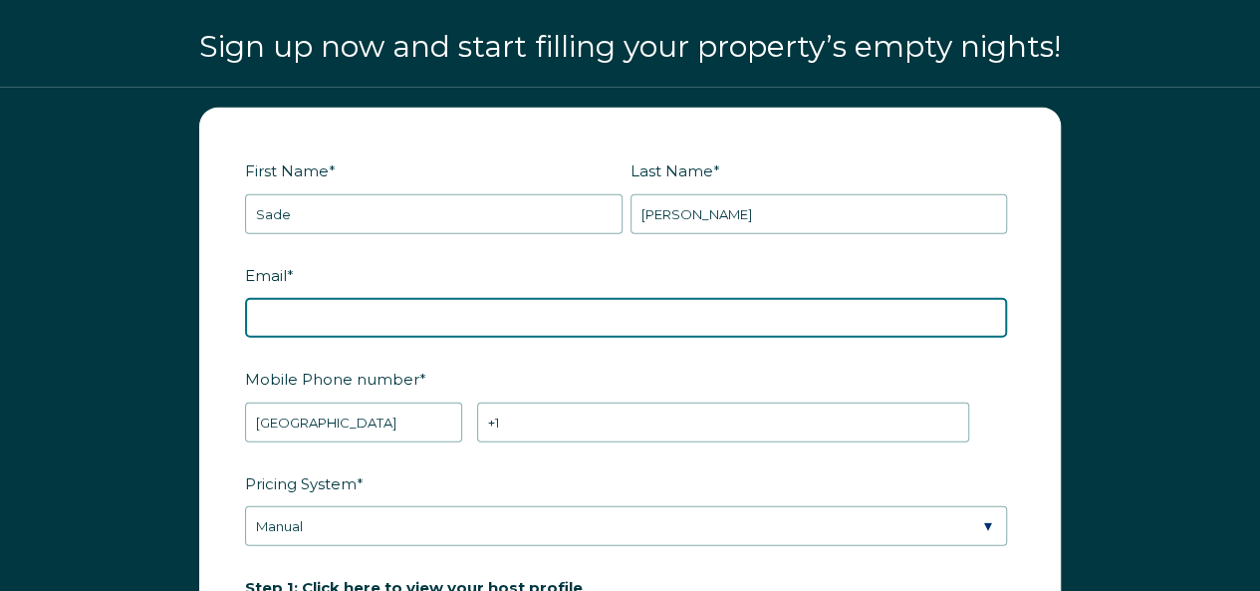
type input "[EMAIL_ADDRESS][DOMAIN_NAME]"
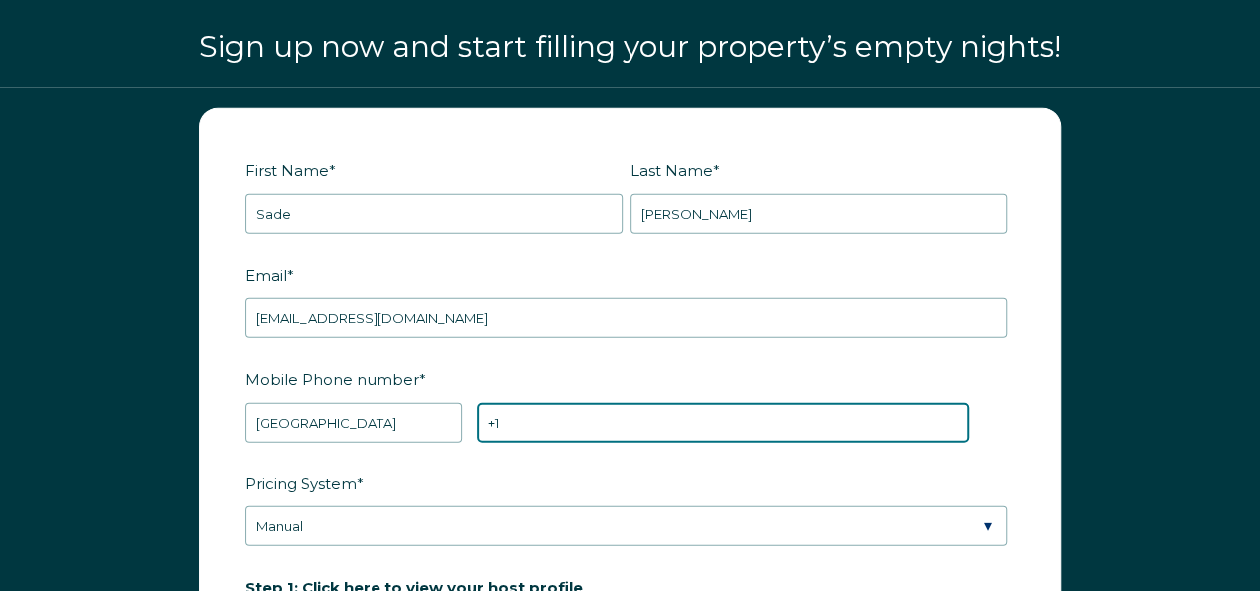
click at [539, 418] on input "+1" at bounding box center [723, 422] width 492 height 40
paste input "[URL][DOMAIN_NAME]"
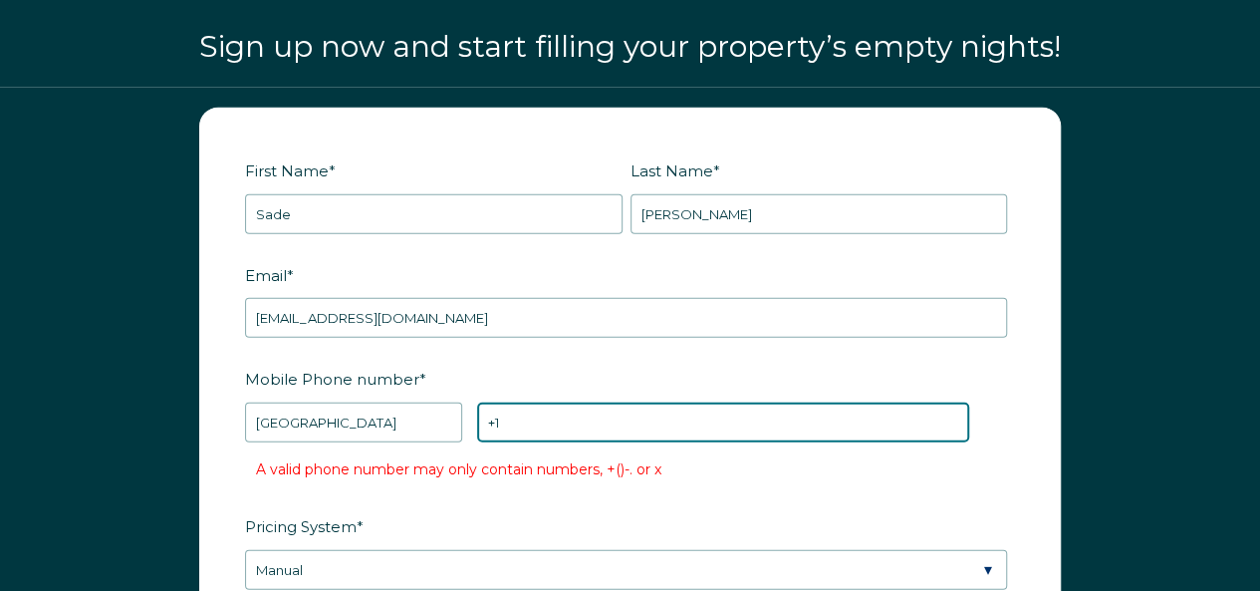
drag, startPoint x: 743, startPoint y: 406, endPoint x: 189, endPoint y: 375, distance: 554.8
click at [189, 375] on div "First Name * Sade Last Name * [PERSON_NAME] RBO Token Company ID Referrer Code …" at bounding box center [630, 592] width 902 height 968
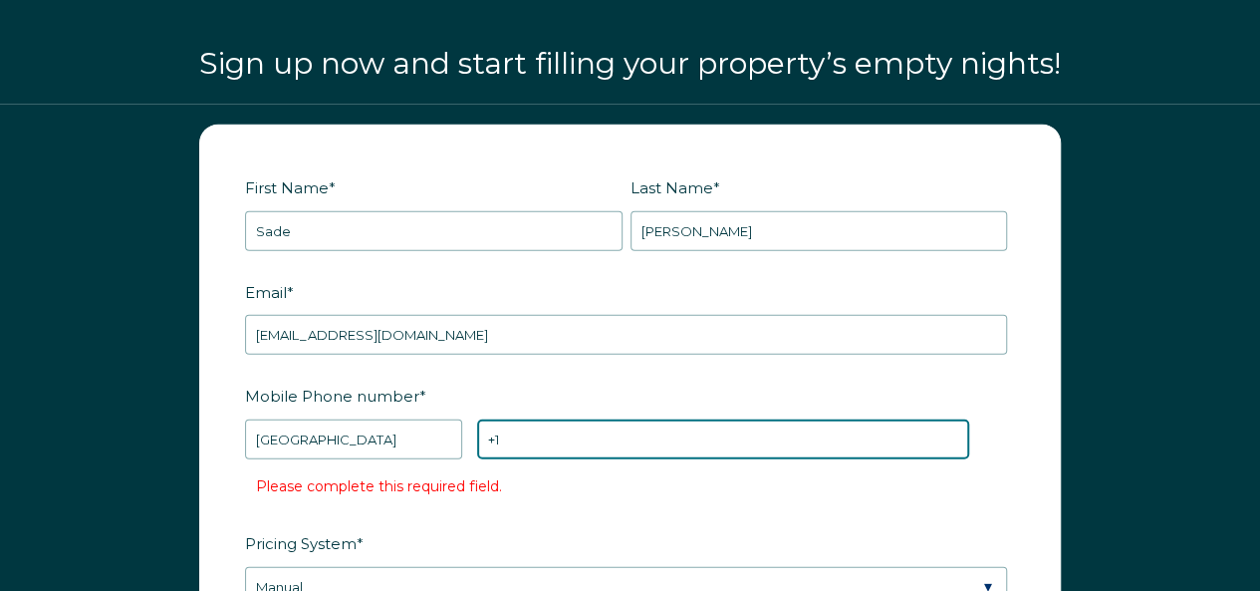
click at [542, 425] on input "+1" at bounding box center [723, 439] width 492 height 40
paste input "[PHONE_NUMBER]"
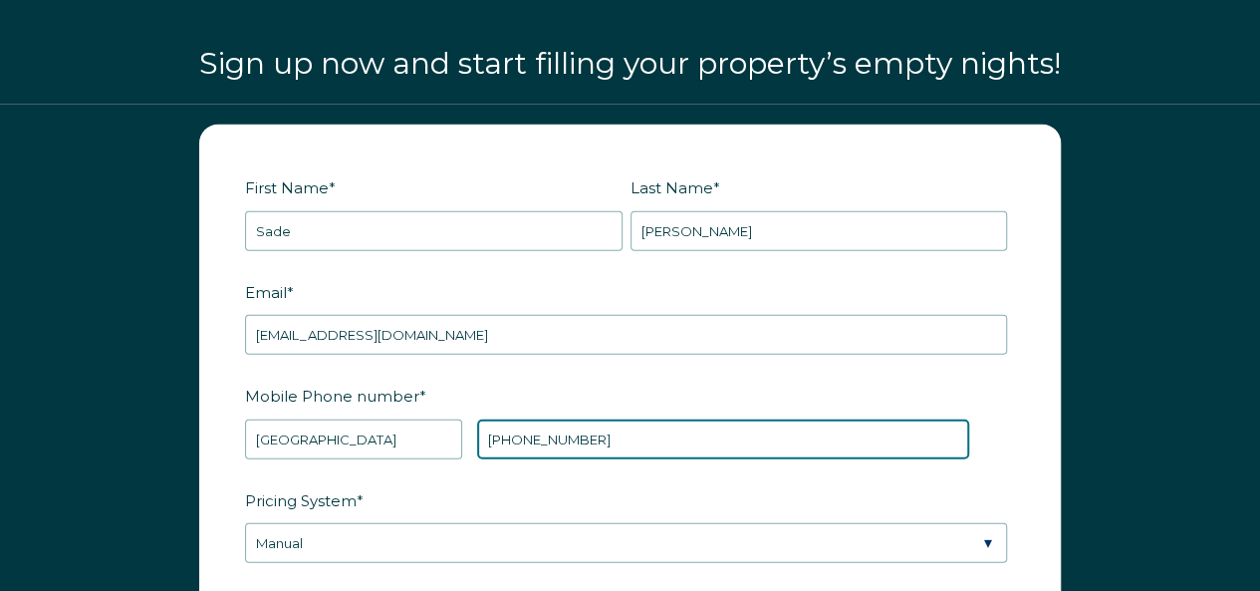
click at [514, 426] on input "[PHONE_NUMBER]" at bounding box center [723, 439] width 492 height 40
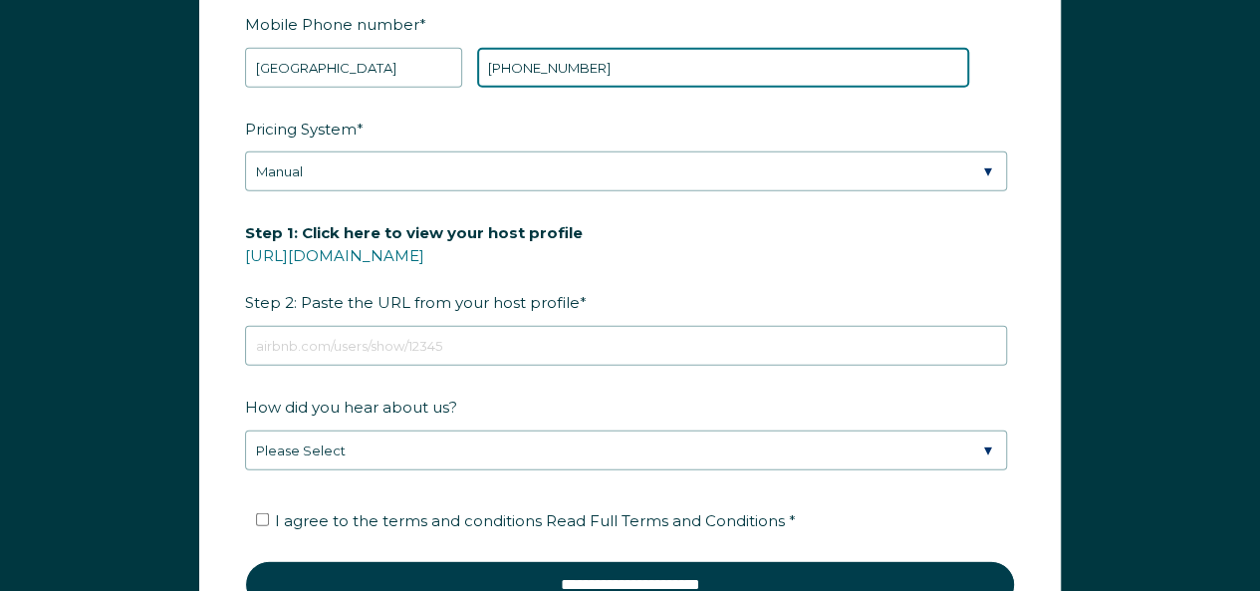
scroll to position [2633, 0]
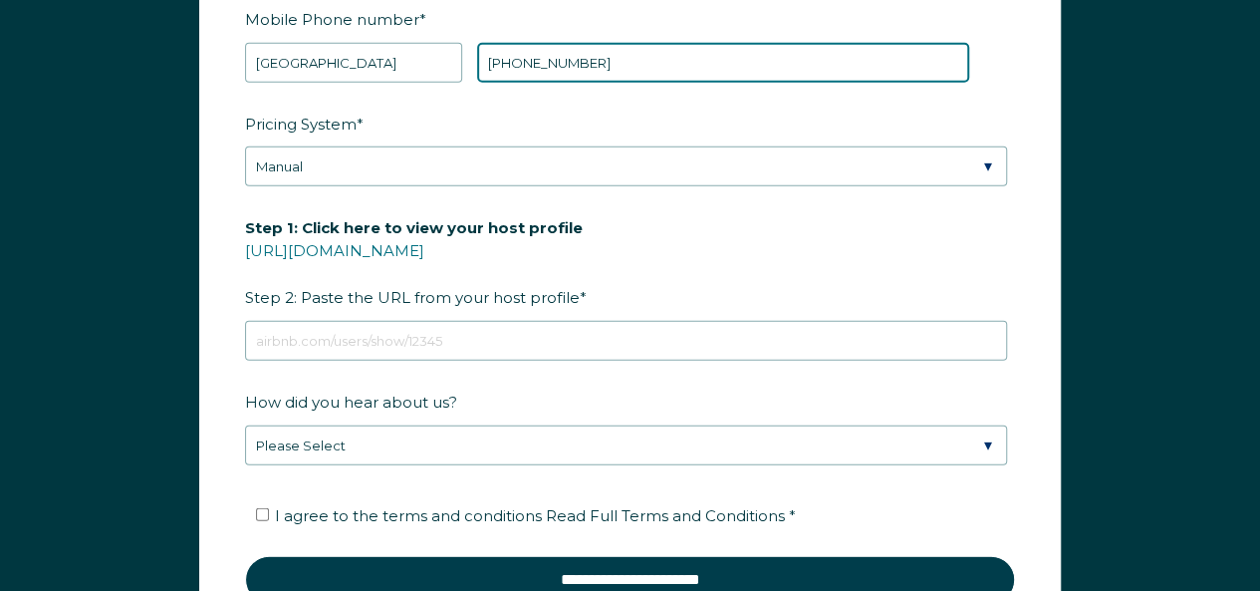
type input "+1 202-838-6346"
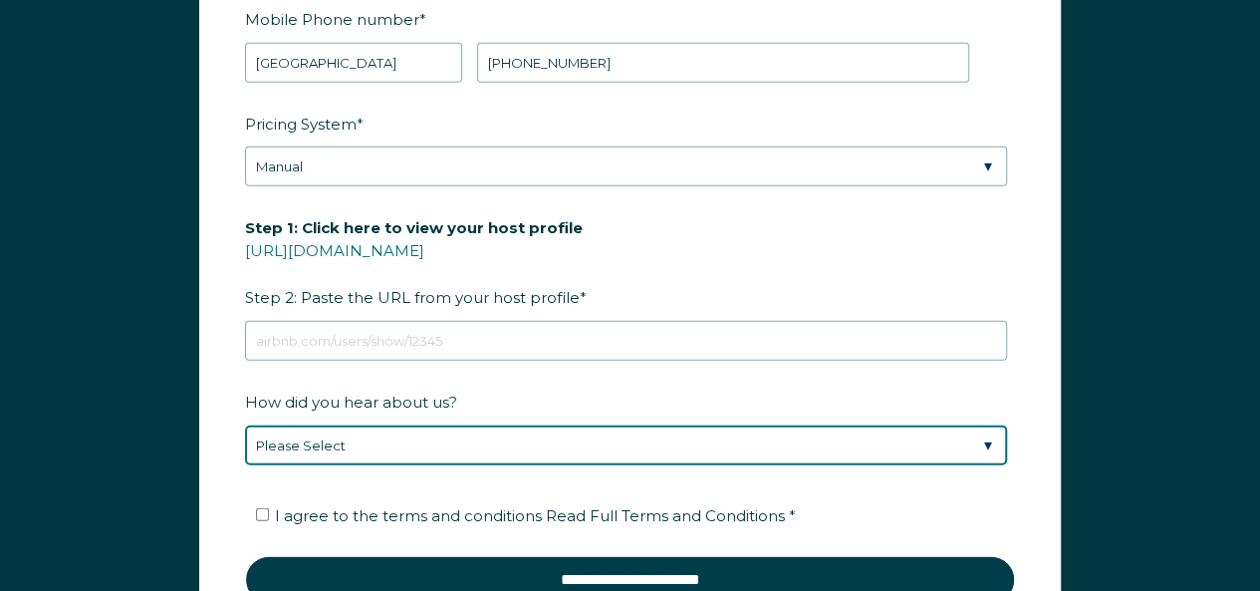
click at [436, 429] on select "Please Select Discovered Whimstay at an event or conference Found Whimstay thro…" at bounding box center [626, 445] width 762 height 40
select select "Google Search"
click at [245, 425] on select "Please Select Discovered Whimstay at an event or conference Found Whimstay thro…" at bounding box center [626, 445] width 762 height 40
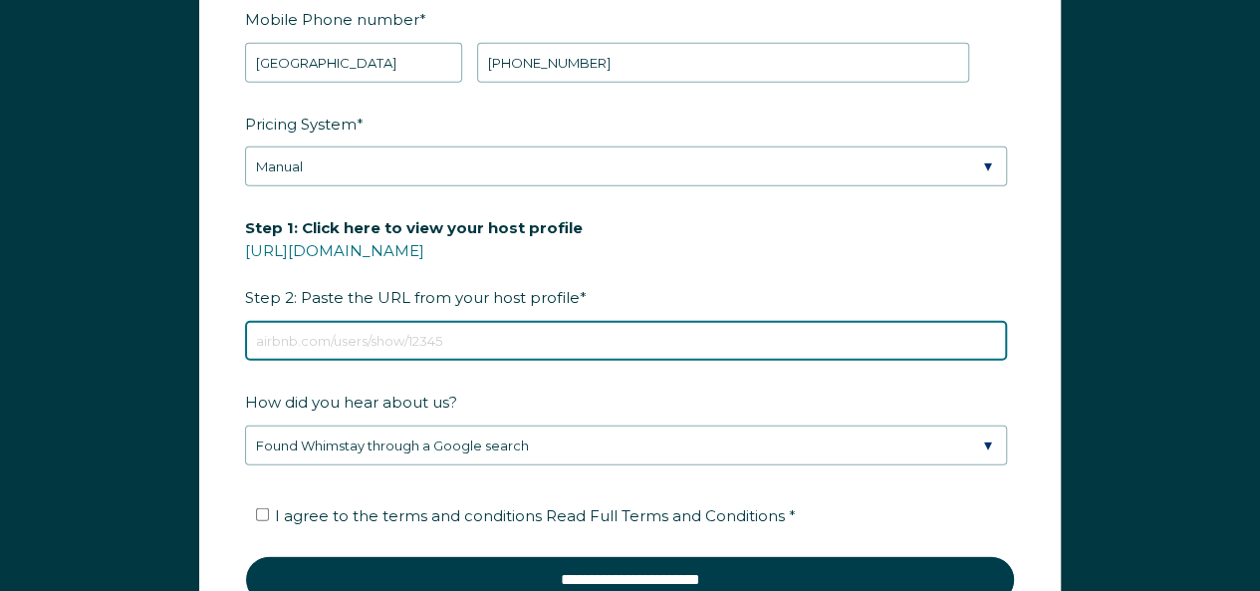
click at [409, 340] on input "Step 1: Click here to view your host profile https://www.airbnb.com/users/show/…" at bounding box center [626, 341] width 762 height 40
paste input "https://www.uspmanagement.com/services-7"
type input "https://www.uspmanagement.com/services-7"
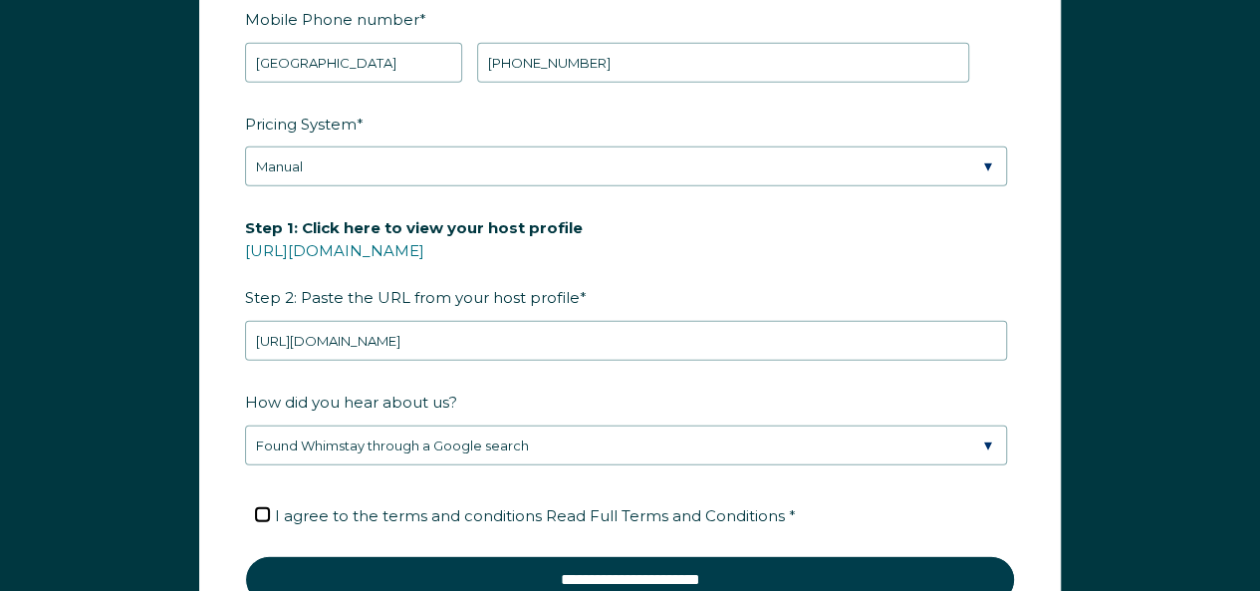
click at [259, 508] on input "I agree to the terms and conditions Read Full Terms and Conditions *" at bounding box center [262, 514] width 13 height 13
checkbox input "true"
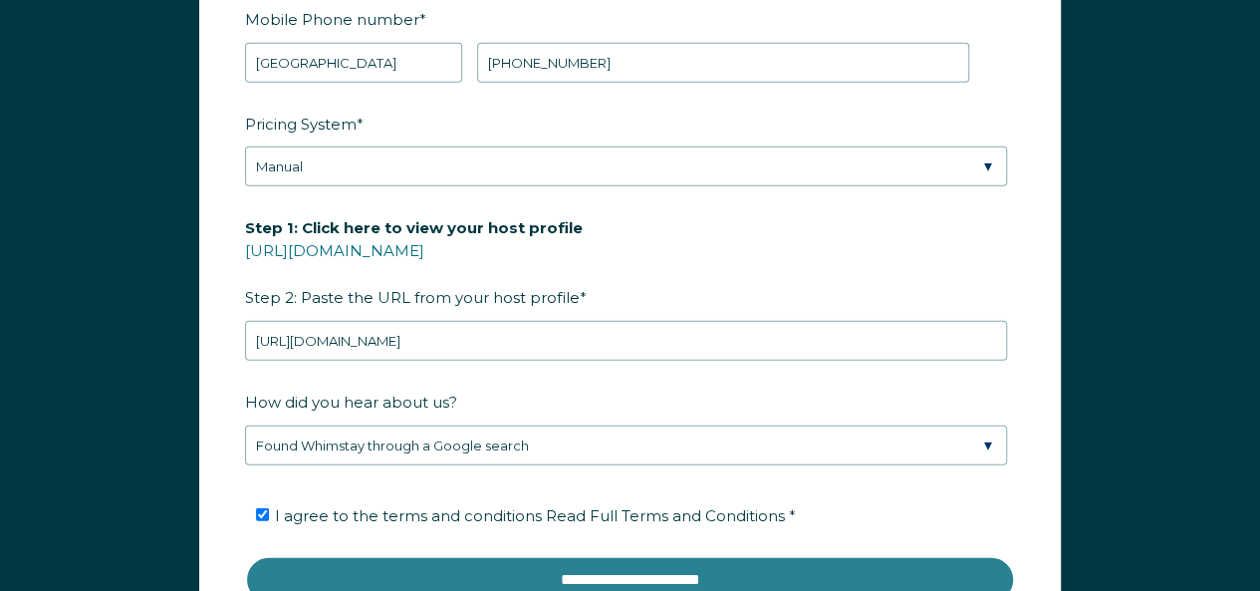
click at [634, 559] on input "**********" at bounding box center [630, 580] width 770 height 48
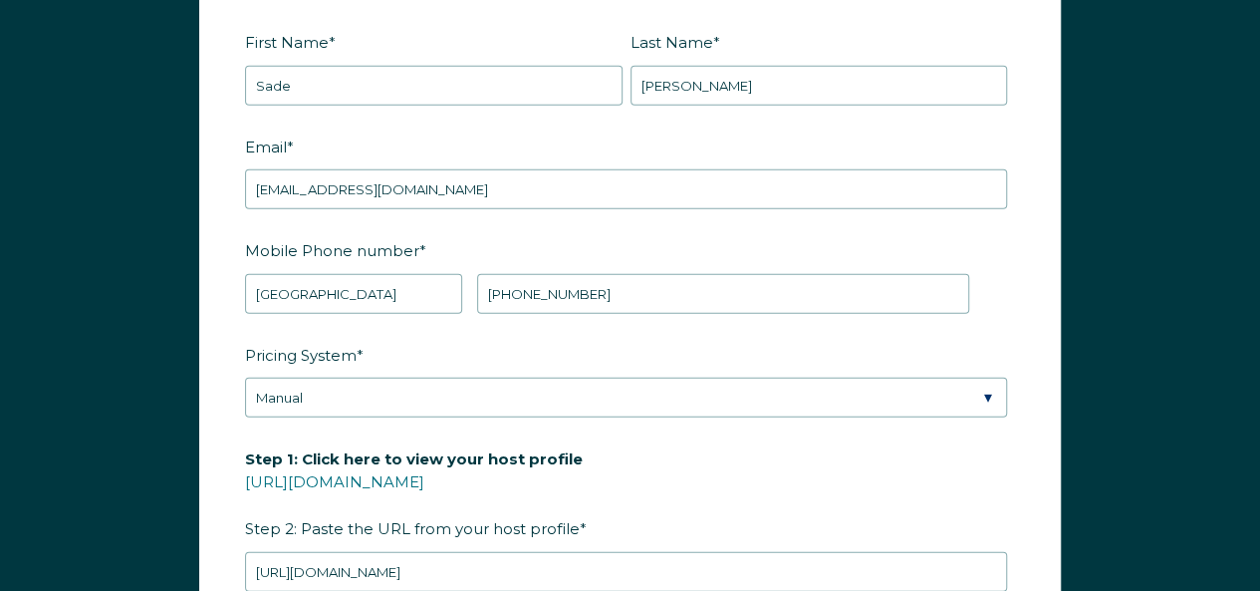
scroll to position [2397, 0]
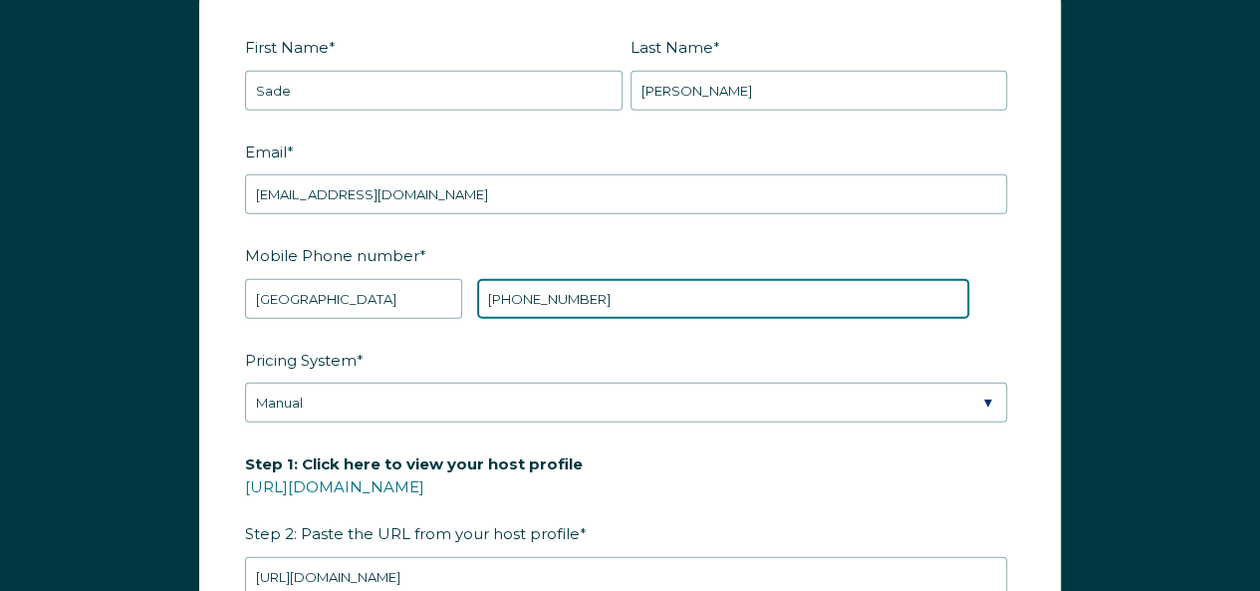
click at [558, 292] on input "+1 202-838-6346" at bounding box center [723, 299] width 492 height 40
click at [533, 286] on input "+1 202-8386346" at bounding box center [723, 299] width 492 height 40
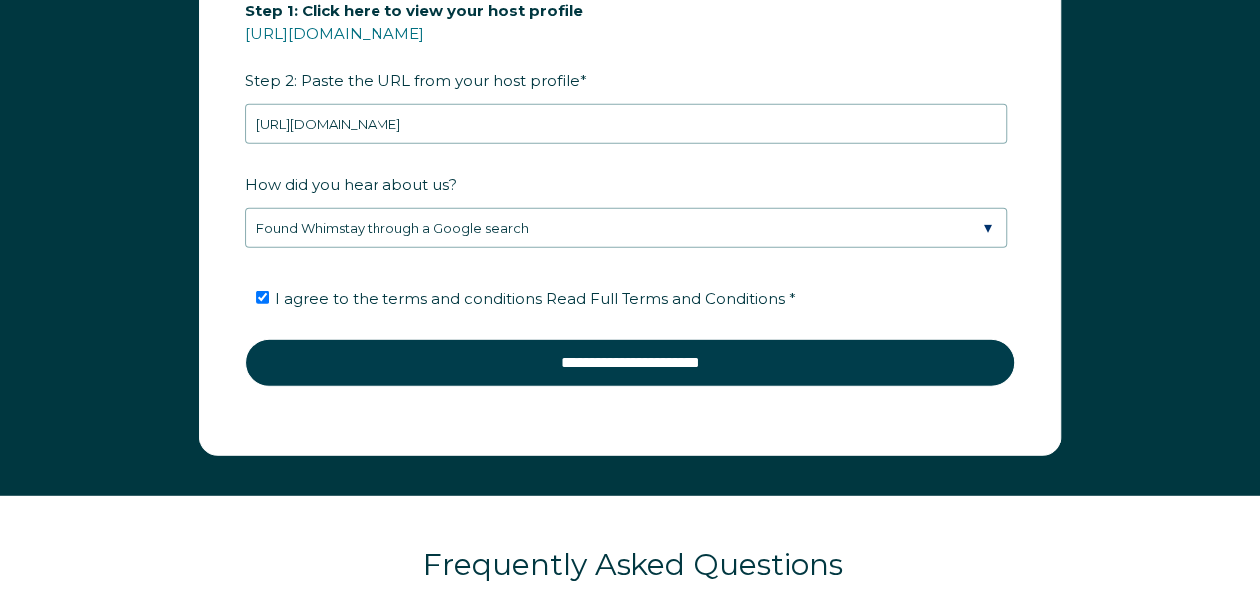
scroll to position [2872, 0]
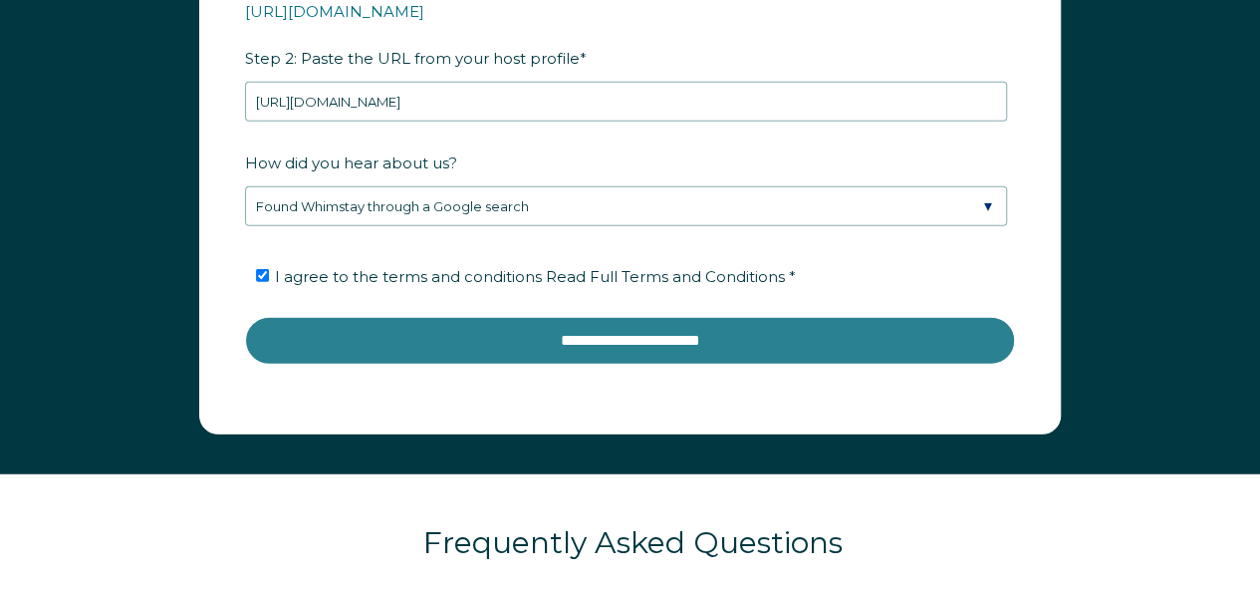
type input "+1 2028386346"
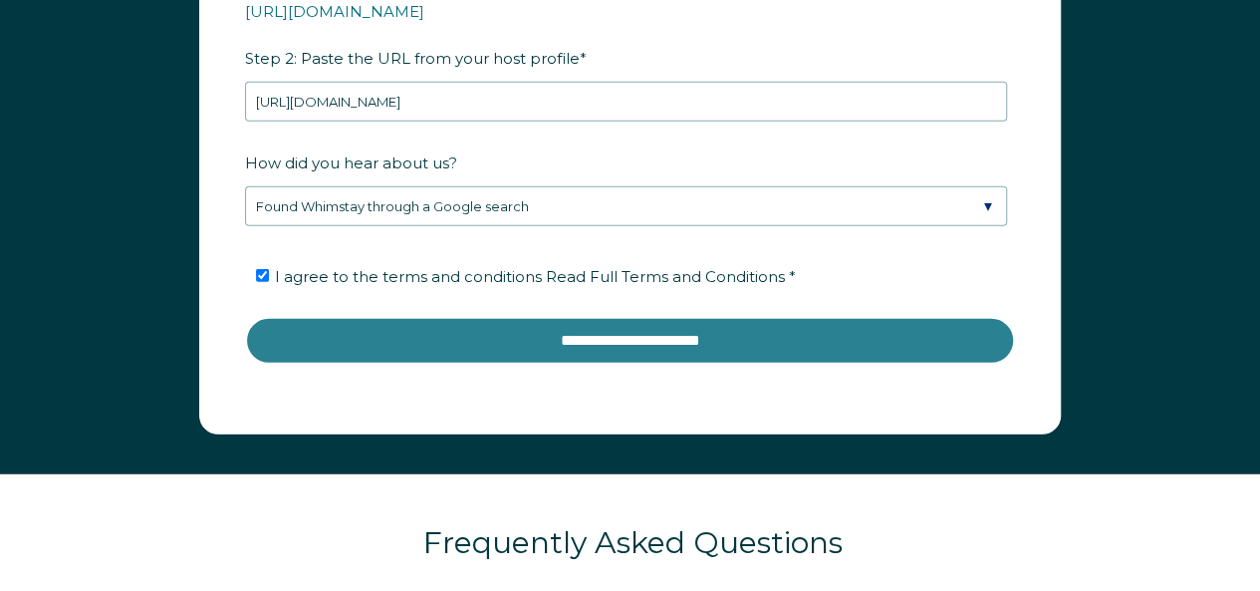
click at [667, 324] on input "**********" at bounding box center [630, 341] width 770 height 48
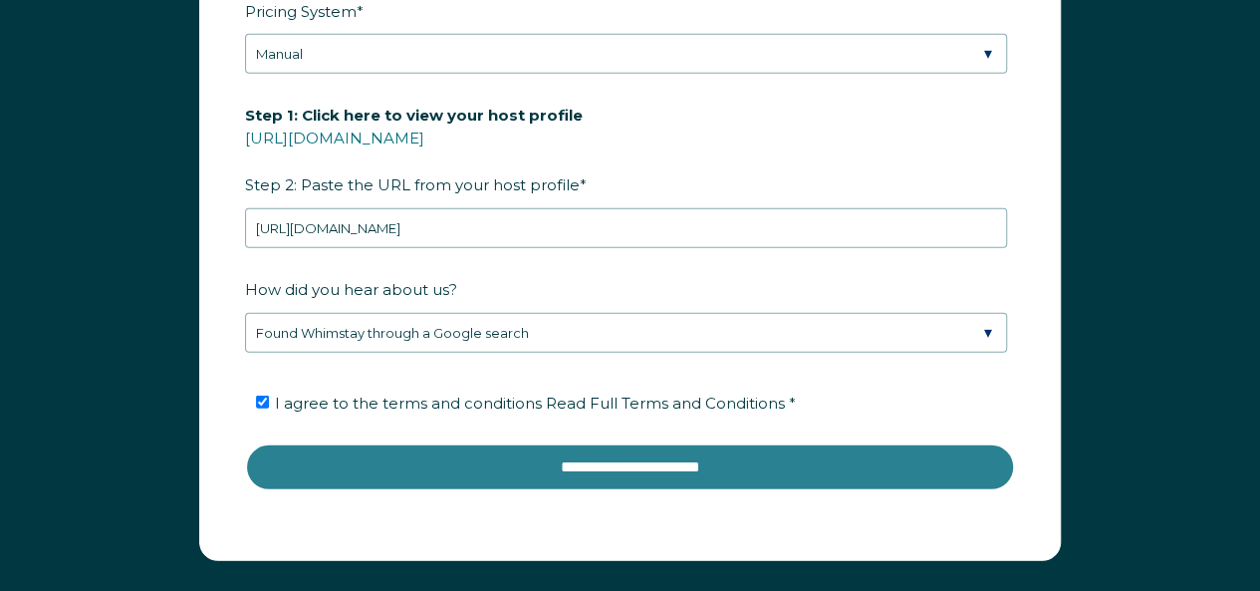
scroll to position [2735, 0]
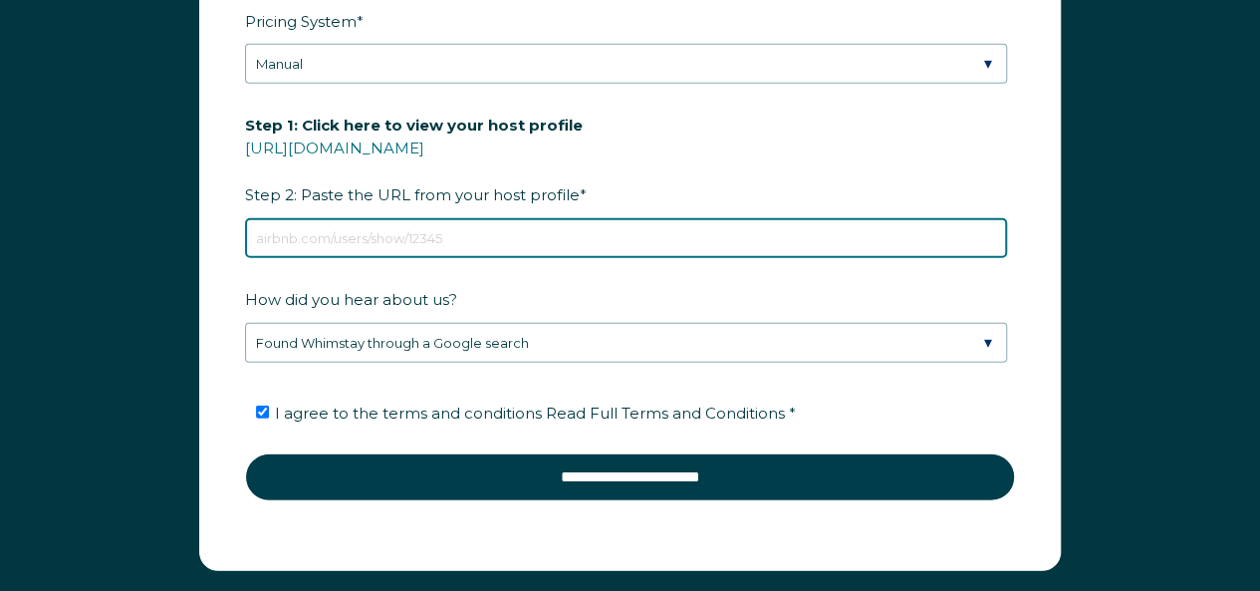
drag, startPoint x: 575, startPoint y: 230, endPoint x: 0, endPoint y: 285, distance: 577.4
click at [0, 285] on div "First Name * Sade Last Name * Boyea RBO Token Company ID Referrer Code Dialer C…" at bounding box center [630, 117] width 1260 height 985
paste input "https://www.airbnb.com/?c=.pi0.pk36239956_25650614176&keywords=airbnb&gclsrc=aw…"
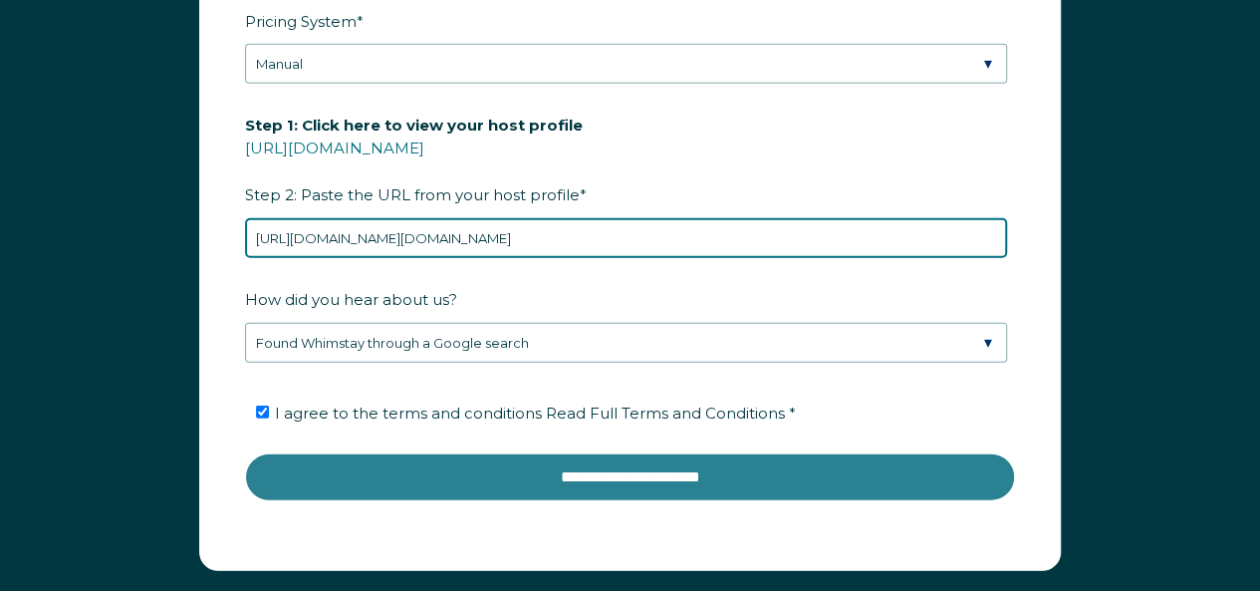
type input "https://www.airbnb.com/?c=.pi0.pk36239956_25650614176&keywords=airbnb&gclsrc=aw…"
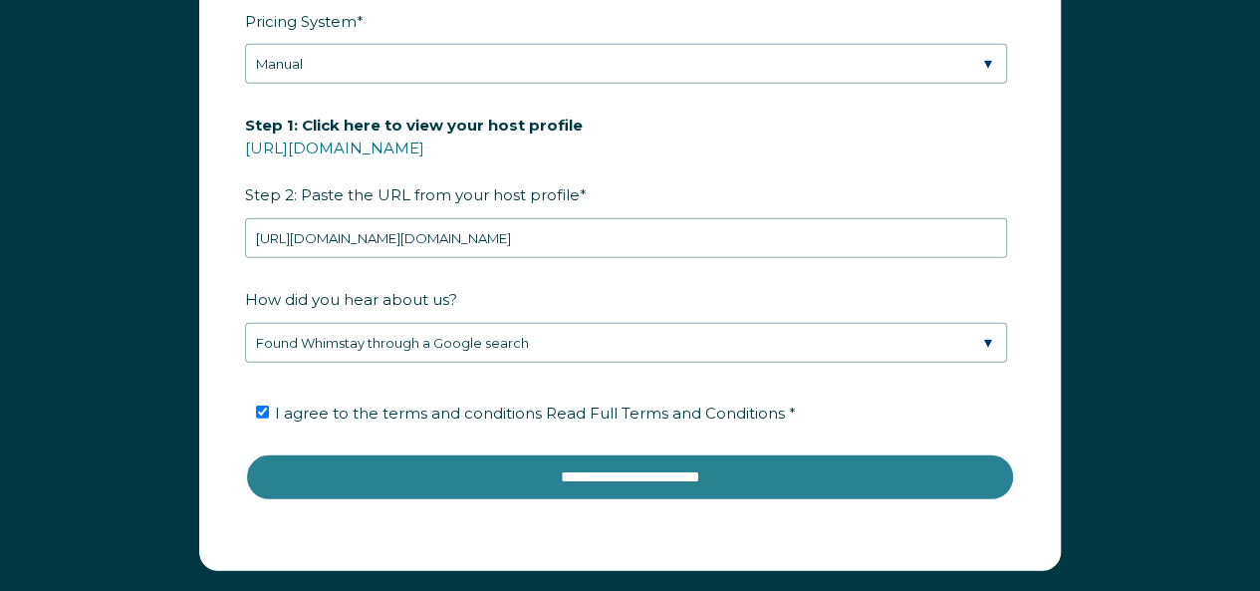
scroll to position [0, 0]
click at [435, 471] on input "**********" at bounding box center [630, 477] width 770 height 48
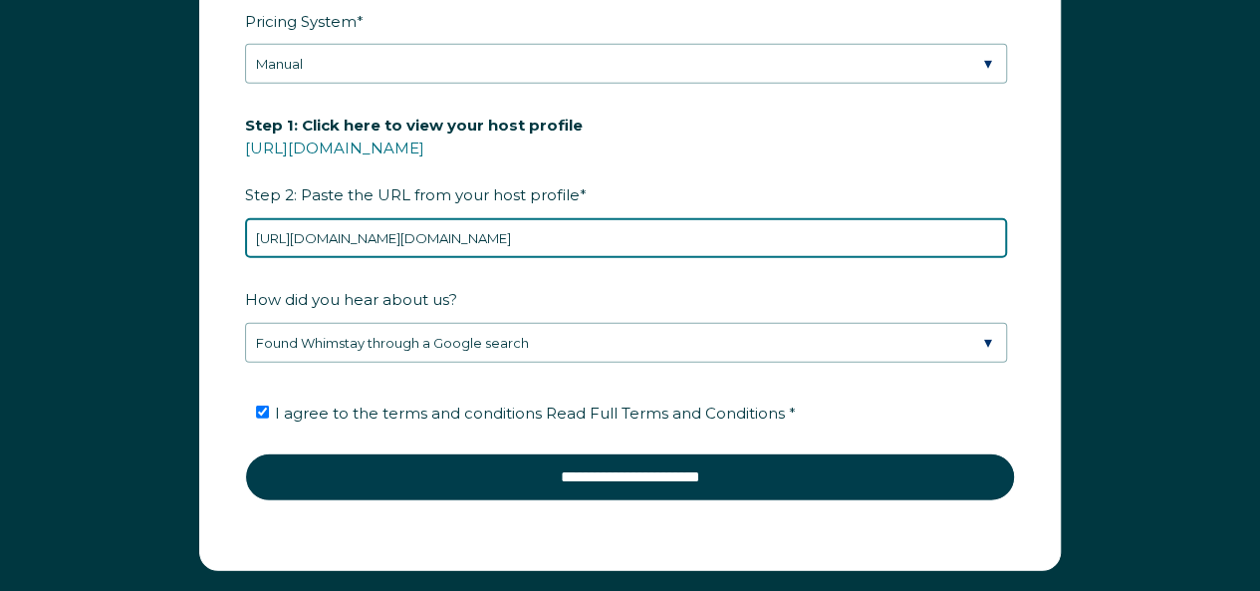
click at [514, 224] on input "https://www.airbnb.com/?c=.pi0.pk36239956_25650614176&keywords=airbnb&gclsrc=aw…" at bounding box center [626, 238] width 762 height 40
drag, startPoint x: 257, startPoint y: 230, endPoint x: 1274, endPoint y: 323, distance: 1021.3
